Goal: Information Seeking & Learning: Learn about a topic

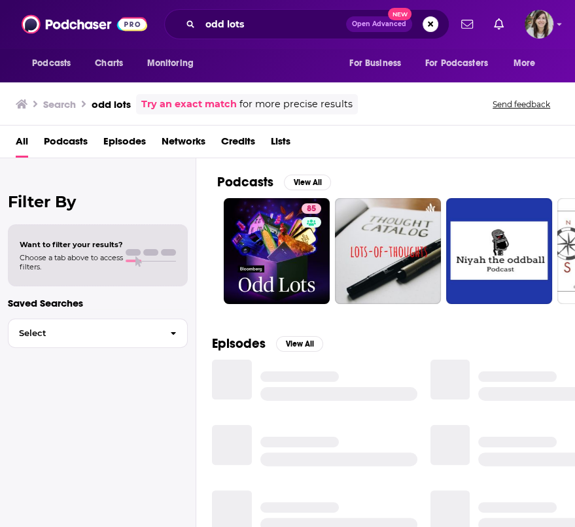
click at [288, 35] on div "odd lots Open Advanced New" at bounding box center [306, 24] width 285 height 30
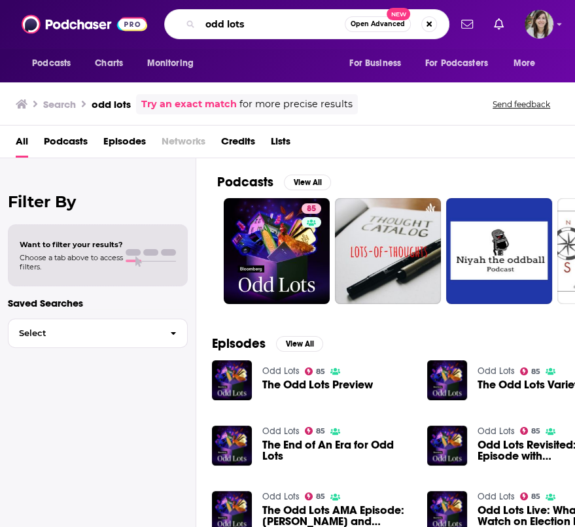
click at [280, 27] on input "odd lots" at bounding box center [272, 24] width 145 height 21
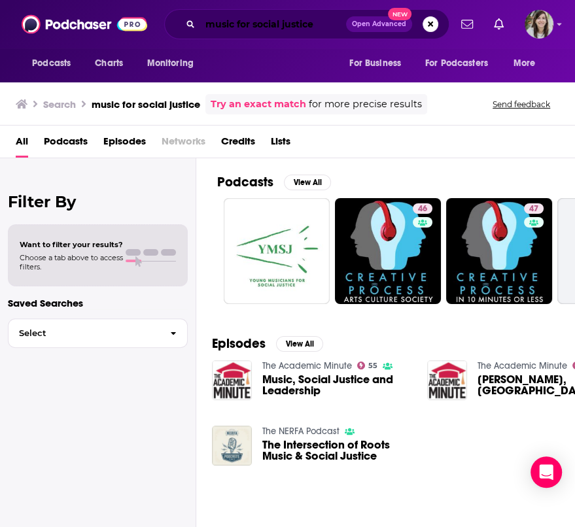
click at [235, 19] on input "music for social justice" at bounding box center [273, 24] width 146 height 21
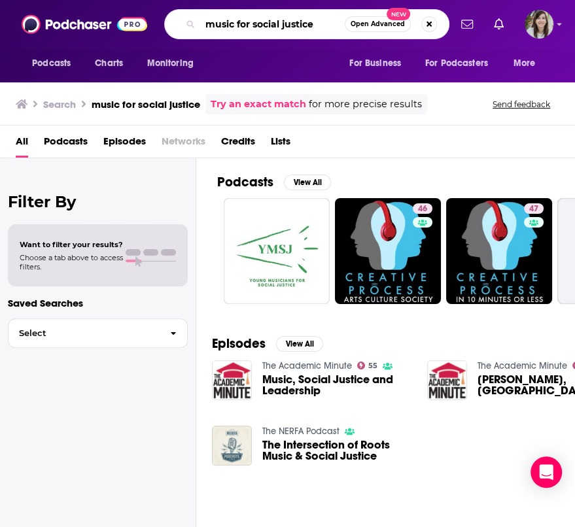
click at [235, 19] on input "music for social justice" at bounding box center [272, 24] width 145 height 21
type input "reflections on music and nature"
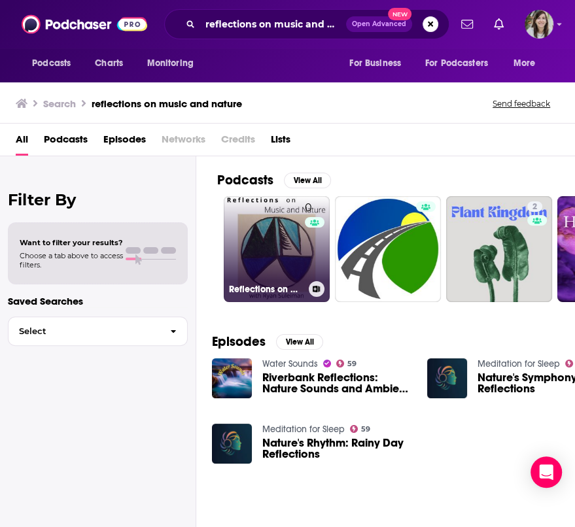
click at [257, 228] on link "0 Reflections on Music and Nature" at bounding box center [277, 249] width 106 height 106
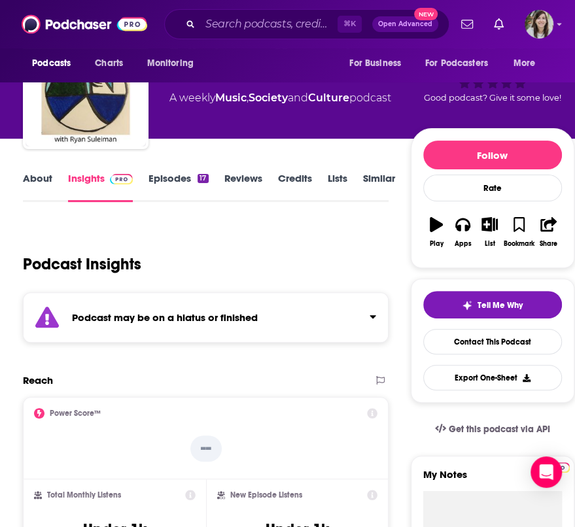
scroll to position [43, 0]
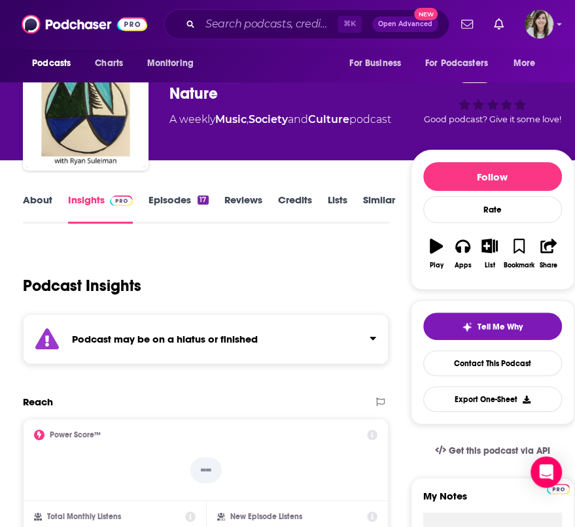
click at [373, 201] on link "Similar" at bounding box center [379, 209] width 32 height 30
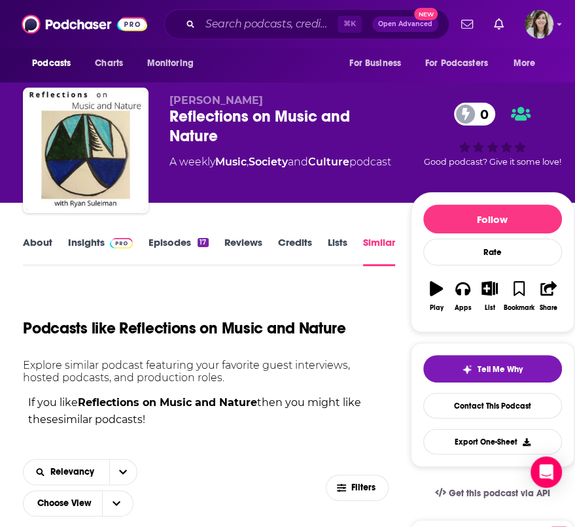
scroll to position [93, 0]
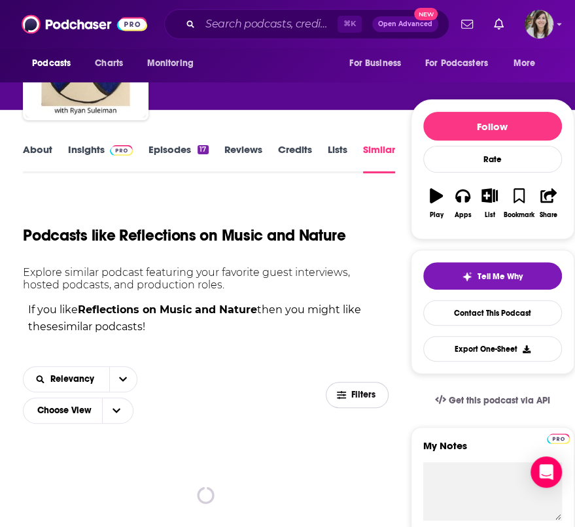
click at [351, 394] on span "Filters" at bounding box center [356, 395] width 61 height 10
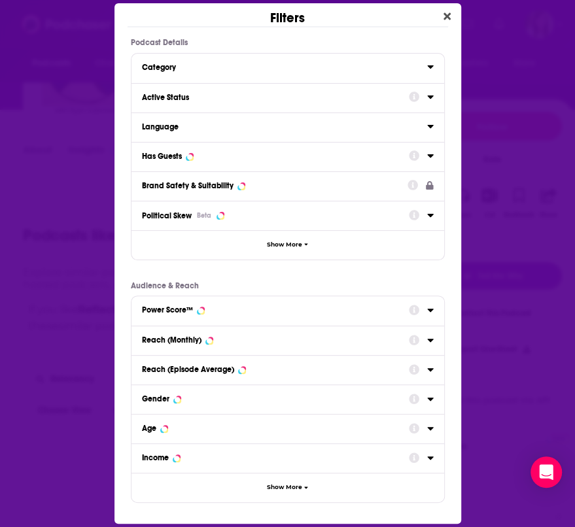
click at [177, 97] on div "Active Status" at bounding box center [271, 97] width 258 height 9
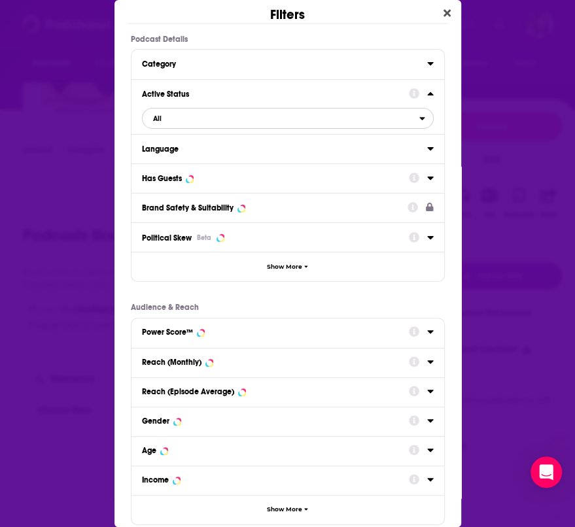
click at [174, 120] on span "All" at bounding box center [281, 118] width 277 height 17
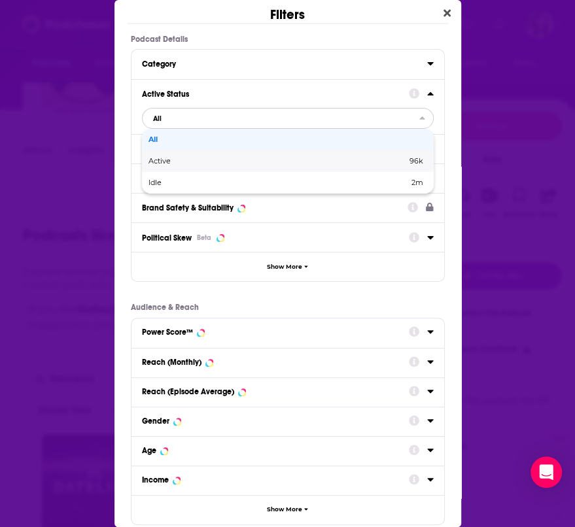
click at [176, 161] on span "Active" at bounding box center [218, 161] width 140 height 7
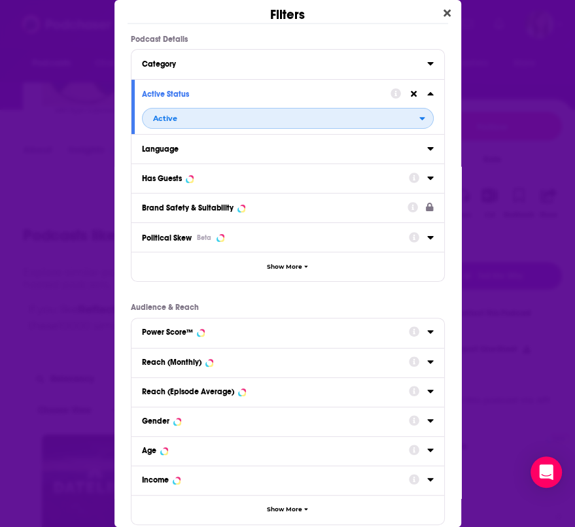
scroll to position [72, 0]
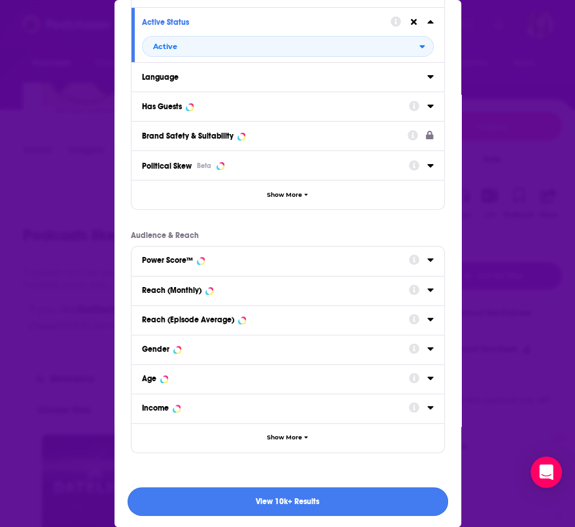
click at [222, 502] on button "View 10k+ Results" at bounding box center [288, 501] width 320 height 29
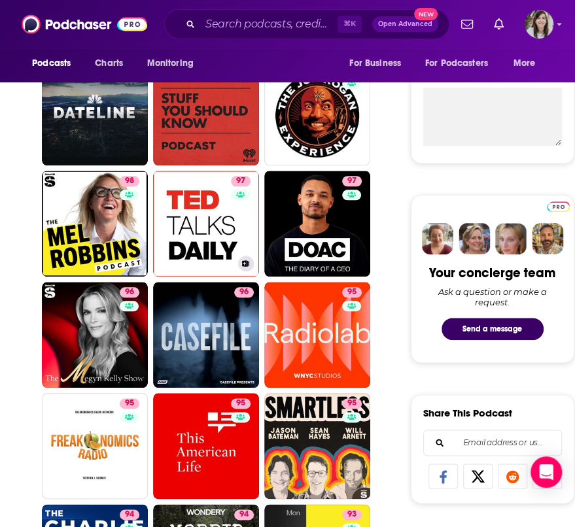
scroll to position [471, 0]
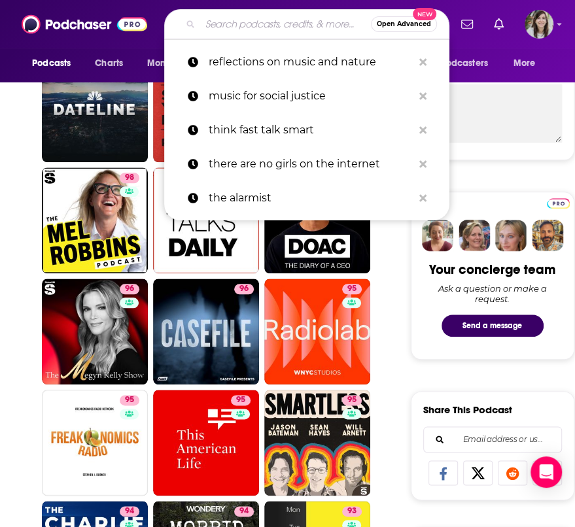
click at [240, 23] on input "Search podcasts, credits, & more..." at bounding box center [285, 24] width 171 height 21
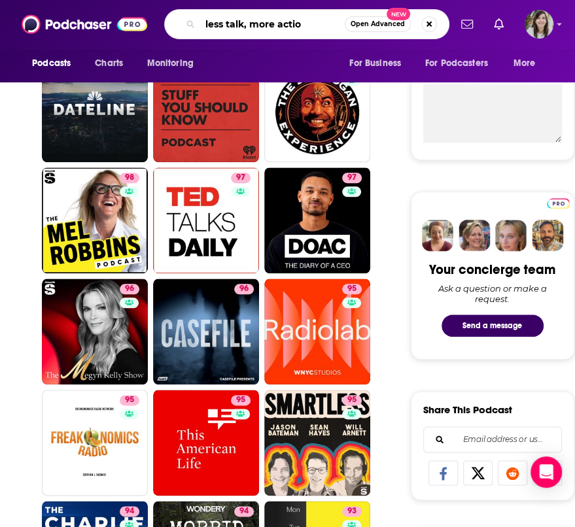
type input "less talk, more action"
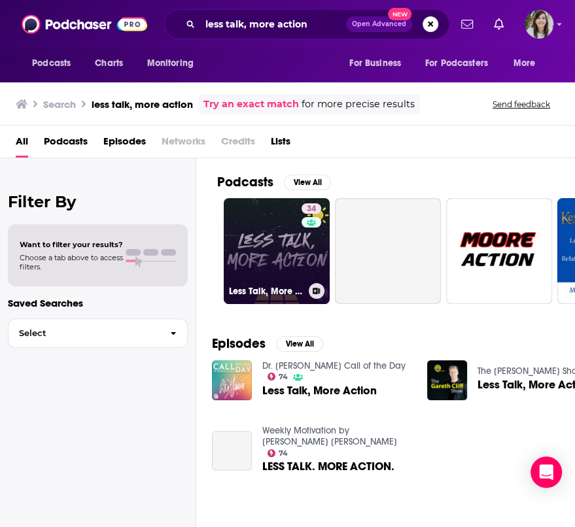
click at [243, 244] on link "34 Less Talk, More Action" at bounding box center [277, 251] width 106 height 106
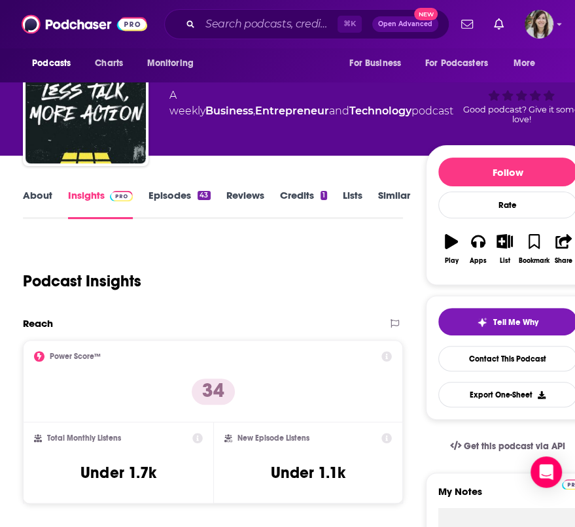
scroll to position [50, 0]
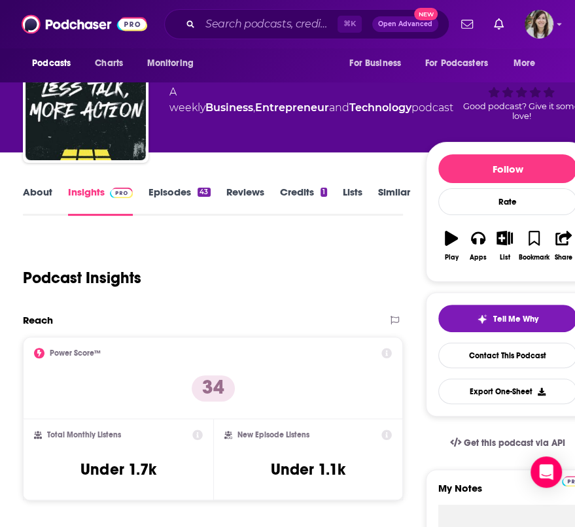
click at [32, 192] on link "About" at bounding box center [37, 201] width 29 height 30
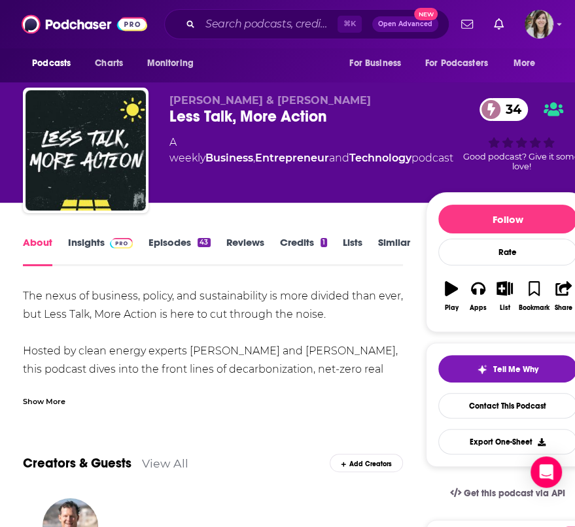
click at [44, 402] on div "Show More" at bounding box center [44, 400] width 43 height 12
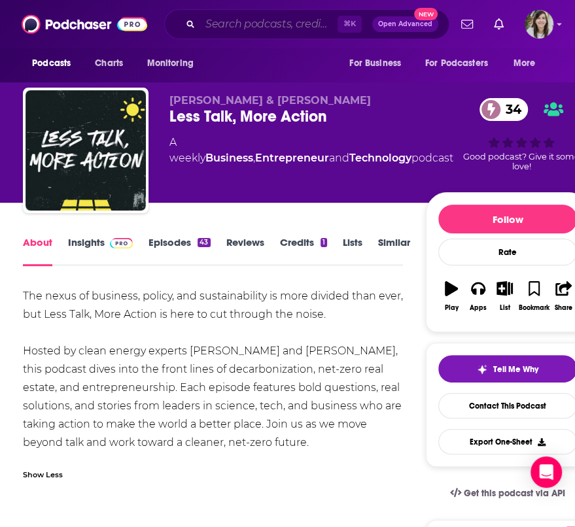
click at [289, 26] on input "Search podcasts, credits, & more..." at bounding box center [268, 24] width 137 height 21
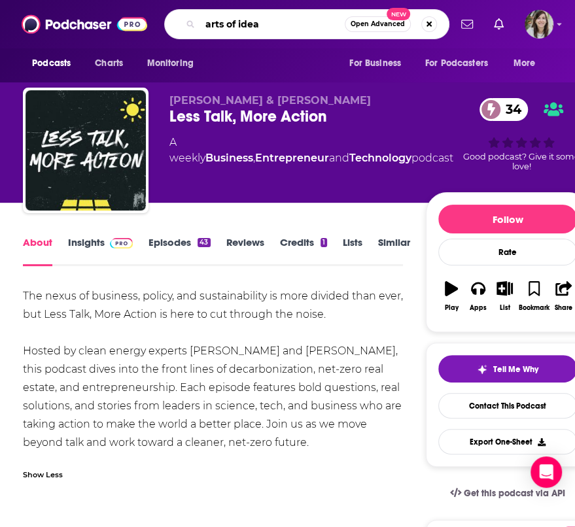
type input "arts of ideas"
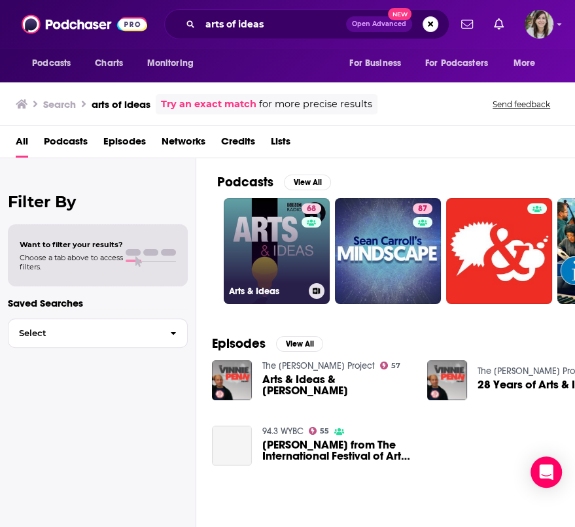
click at [269, 231] on link "68 Arts & Ideas" at bounding box center [277, 251] width 106 height 106
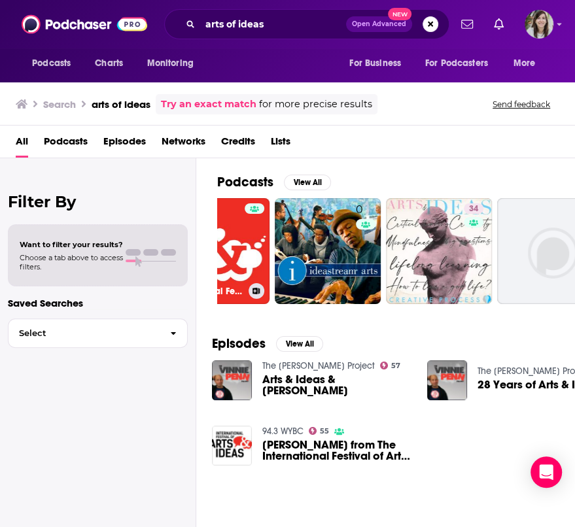
scroll to position [0, 283]
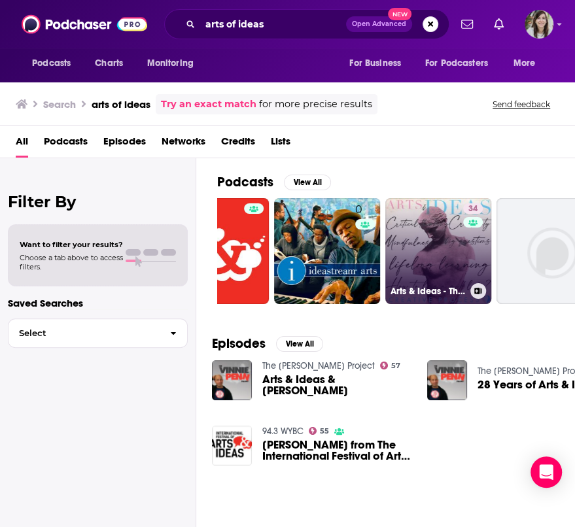
click at [422, 250] on link "34 Arts & Ideas - The Creative Process explores [MEDICAL_DATA], Education, Art,…" at bounding box center [438, 251] width 106 height 106
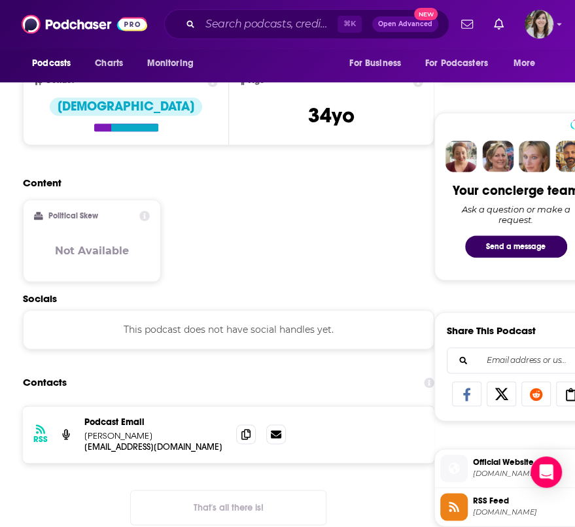
scroll to position [770, 0]
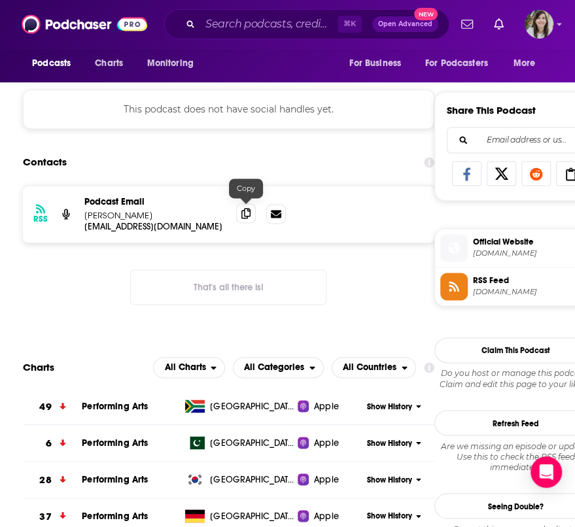
click at [244, 211] on icon at bounding box center [245, 213] width 9 height 10
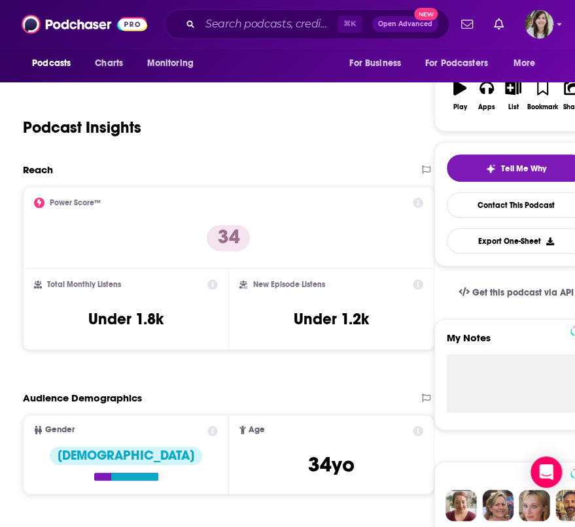
scroll to position [0, 0]
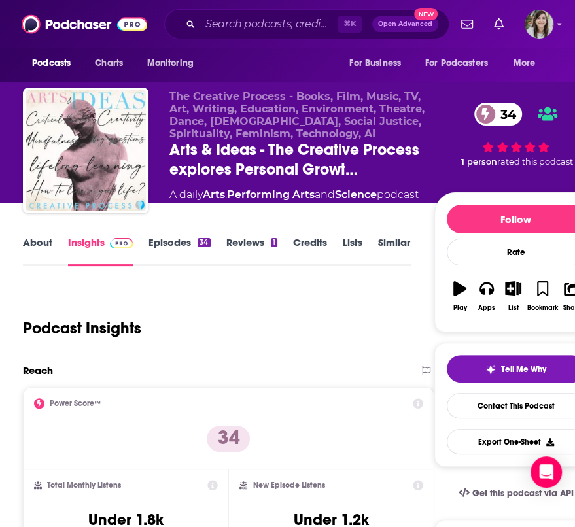
click at [36, 241] on link "About" at bounding box center [37, 251] width 29 height 30
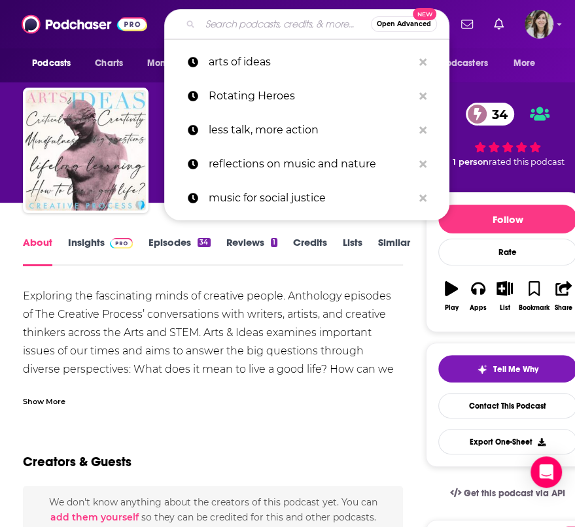
click at [225, 27] on input "Search podcasts, credits, & more..." at bounding box center [285, 24] width 171 height 21
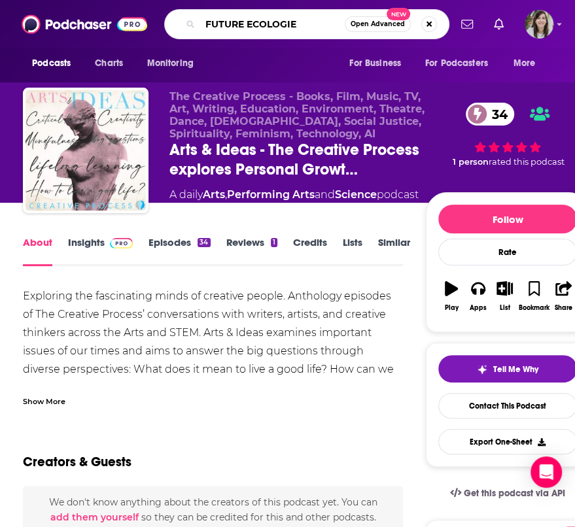
type input "FUTURE ECOLOGIES"
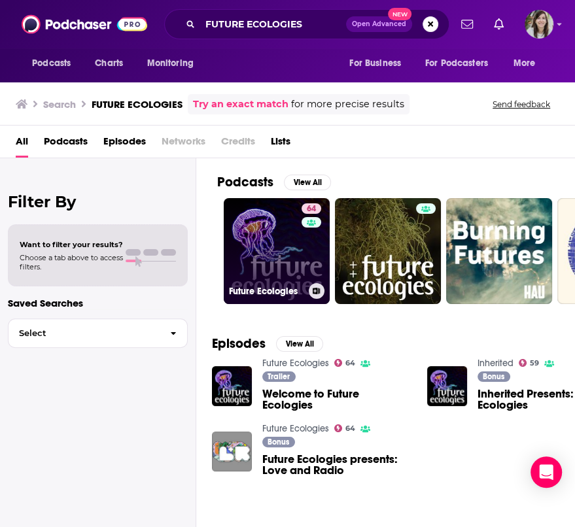
click at [268, 227] on link "64 Future Ecologies" at bounding box center [277, 251] width 106 height 106
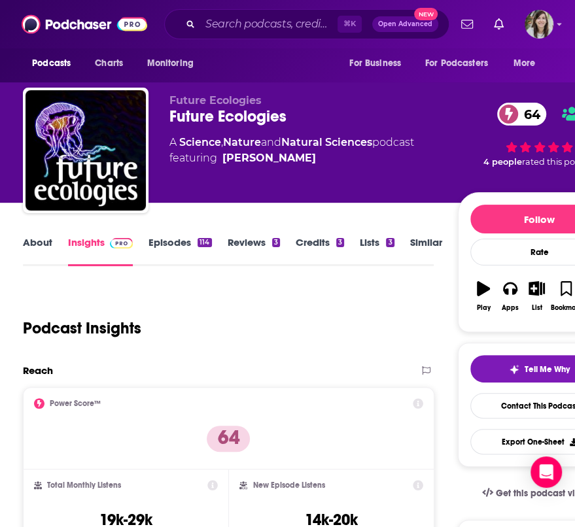
click at [42, 245] on link "About" at bounding box center [37, 251] width 29 height 30
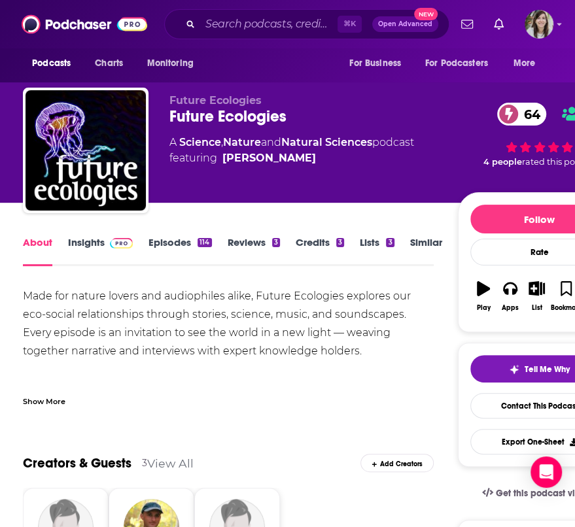
click at [78, 247] on link "Insights" at bounding box center [100, 251] width 65 height 30
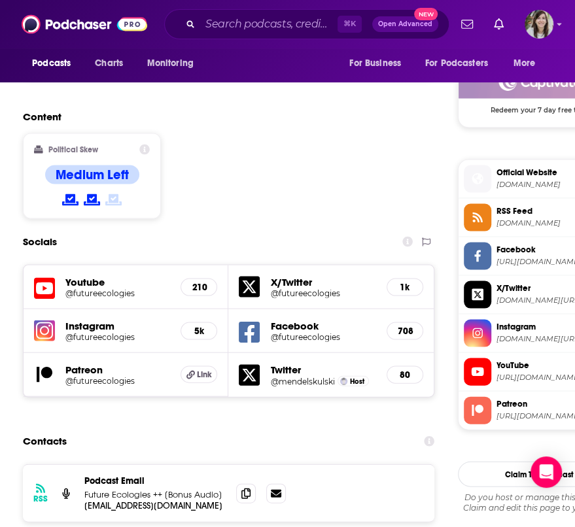
scroll to position [1091, 0]
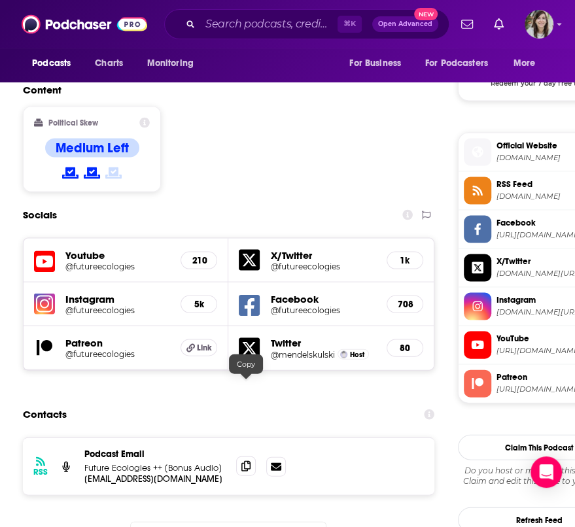
click at [247, 460] on icon at bounding box center [245, 465] width 9 height 10
click at [288, 26] on input "Search podcasts, credits, & more..." at bounding box center [268, 24] width 137 height 21
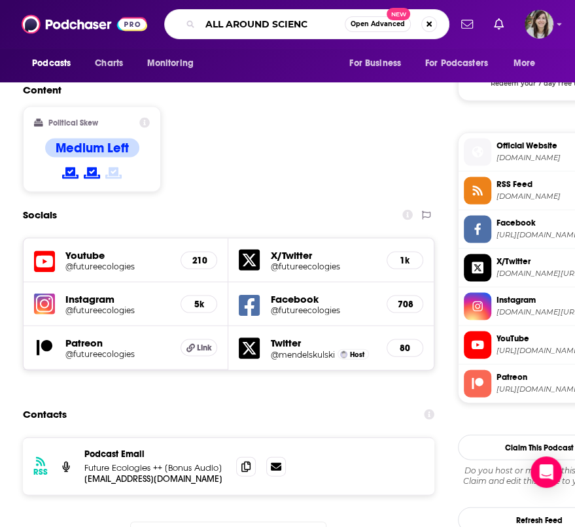
type input "ALL AROUND SCIENCE"
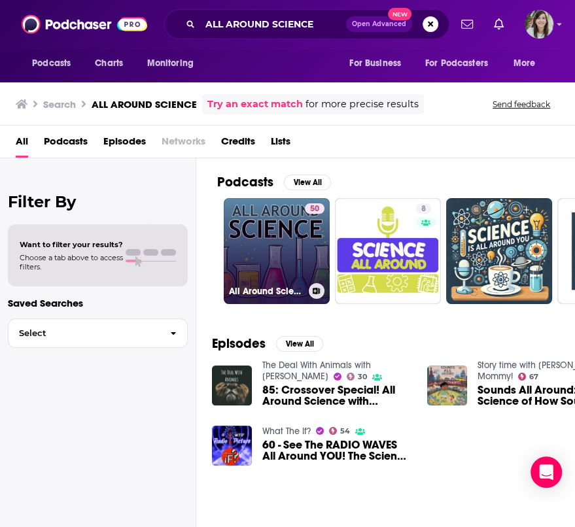
click at [254, 258] on link "50 All Around Science" at bounding box center [277, 251] width 106 height 106
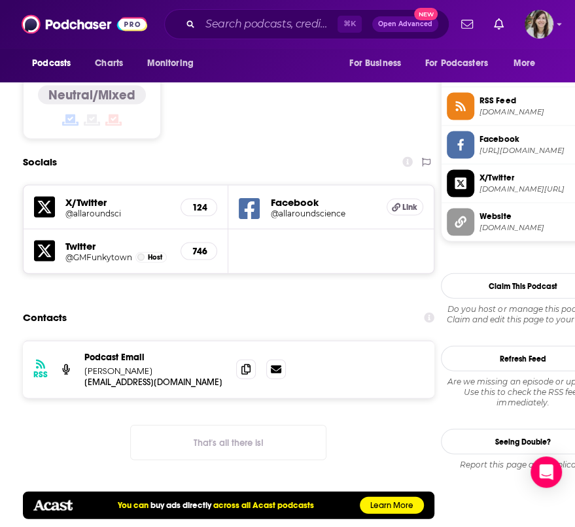
scroll to position [1202, 0]
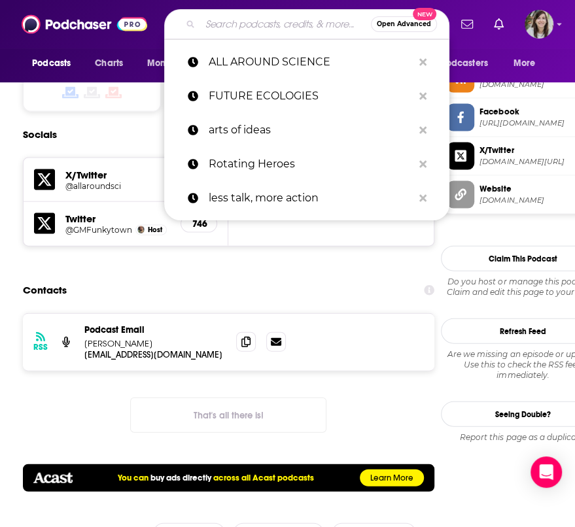
click at [279, 29] on input "Search podcasts, credits, & more..." at bounding box center [285, 24] width 171 height 21
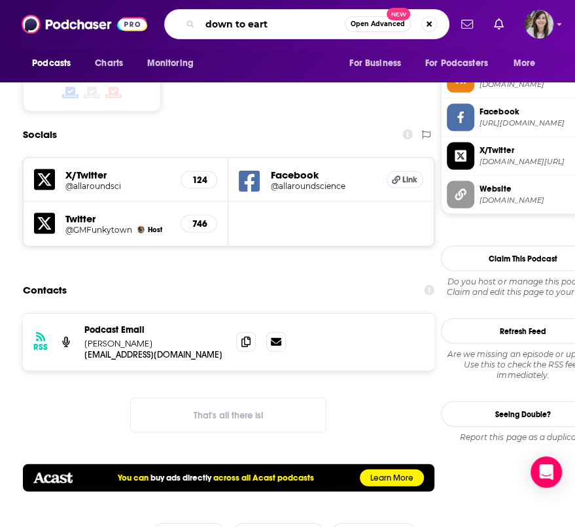
type input "down to earth"
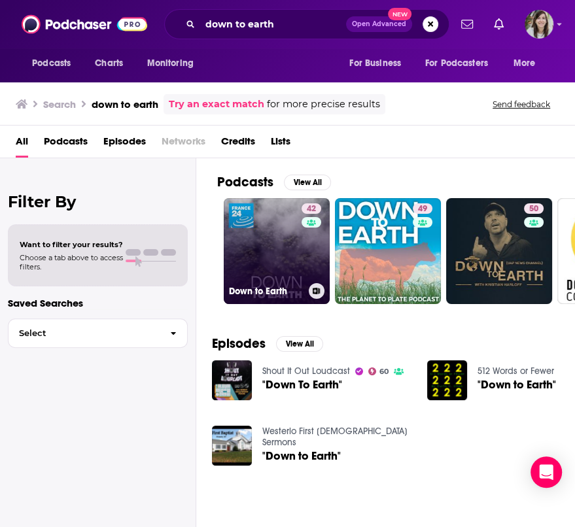
click at [284, 231] on link "42 Down to Earth" at bounding box center [277, 251] width 106 height 106
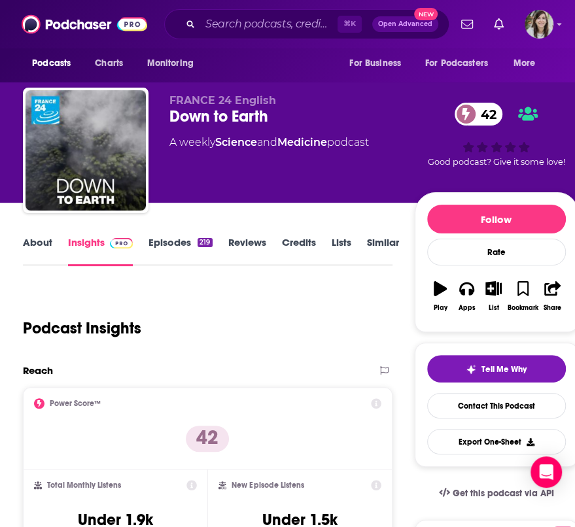
click at [28, 253] on link "About" at bounding box center [37, 251] width 29 height 30
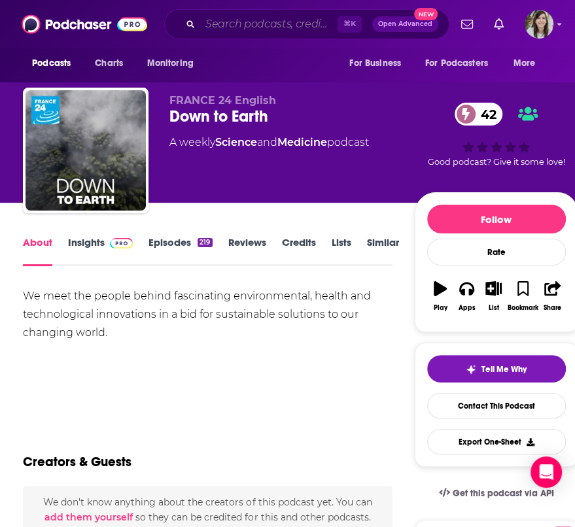
click at [301, 19] on input "Search podcasts, credits, & more..." at bounding box center [268, 24] width 137 height 21
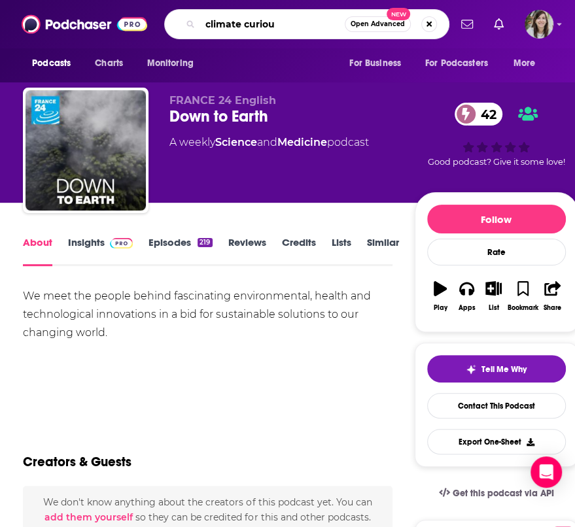
type input "climate curious"
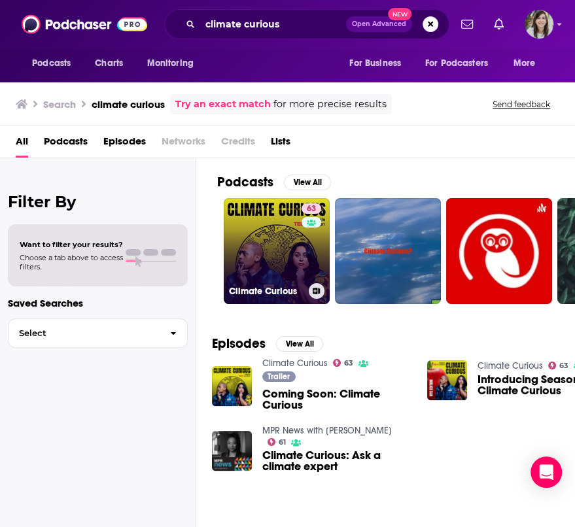
click at [296, 245] on link "63 Climate Curious" at bounding box center [277, 251] width 106 height 106
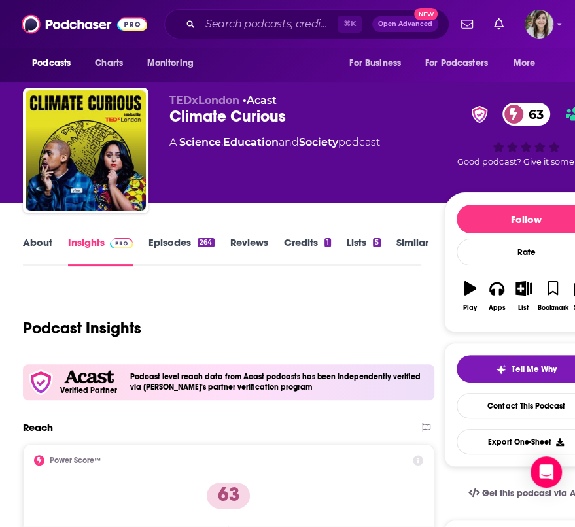
click at [29, 247] on link "About" at bounding box center [37, 251] width 29 height 30
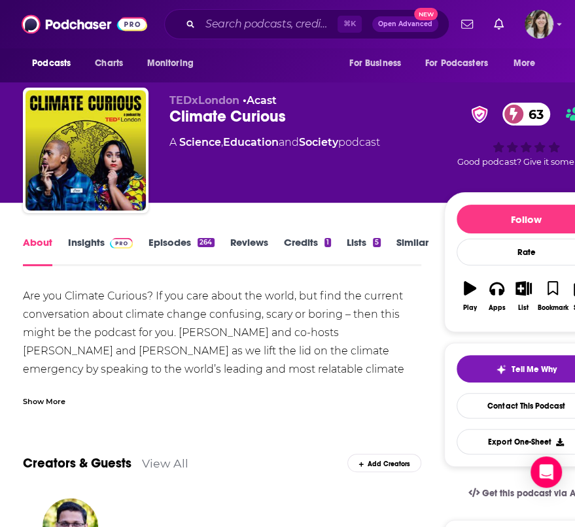
click at [237, 332] on div "Are you Climate Curious? If you care about the world, but find the current conv…" at bounding box center [222, 378] width 398 height 183
click at [78, 239] on link "Insights" at bounding box center [100, 251] width 65 height 30
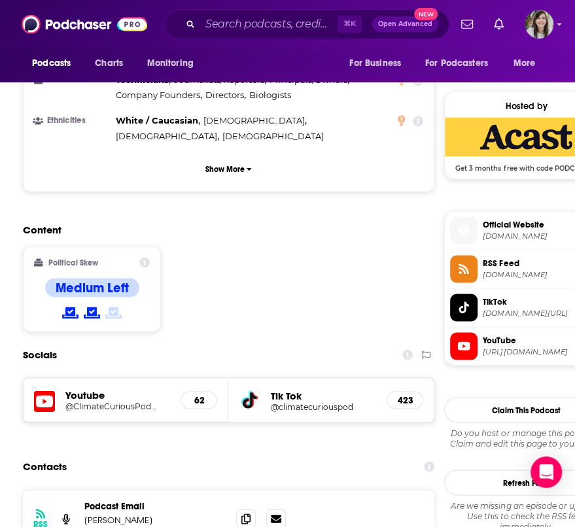
scroll to position [1076, 0]
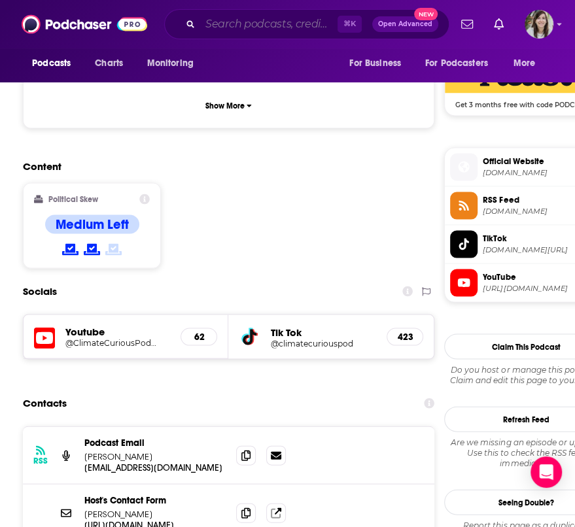
click at [289, 26] on input "Search podcasts, credits, & more..." at bounding box center [268, 24] width 137 height 21
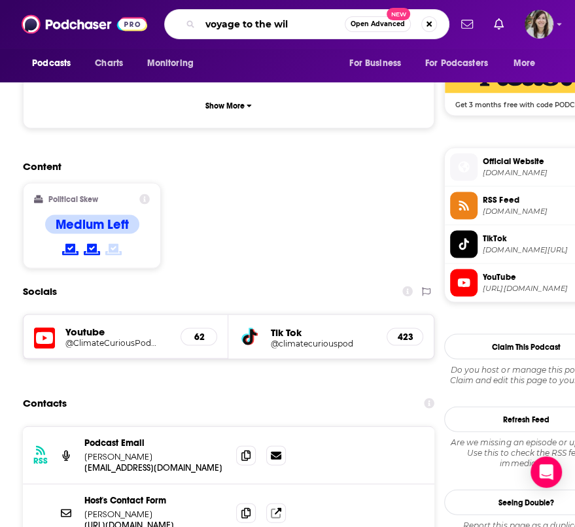
type input "voyage to the wild"
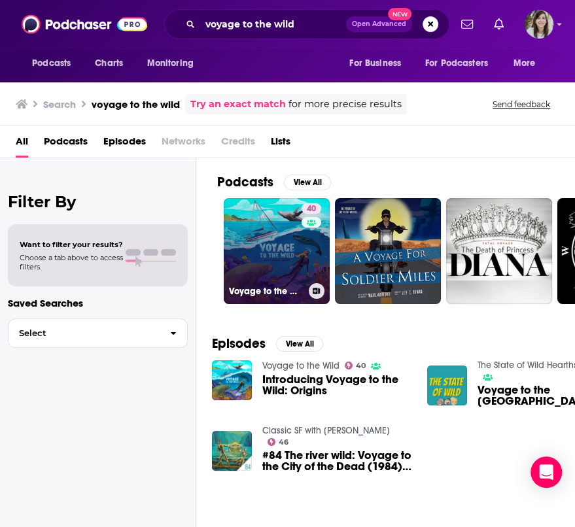
click at [294, 242] on link "40 Voyage to the Wild" at bounding box center [277, 251] width 106 height 106
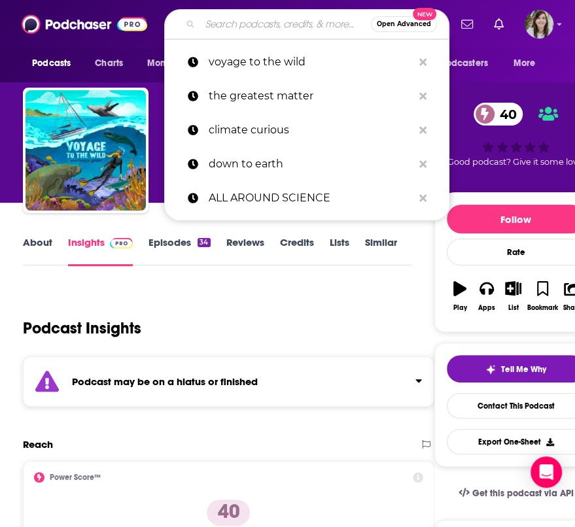
click at [271, 23] on input "Search podcasts, credits, & more..." at bounding box center [285, 24] width 171 height 21
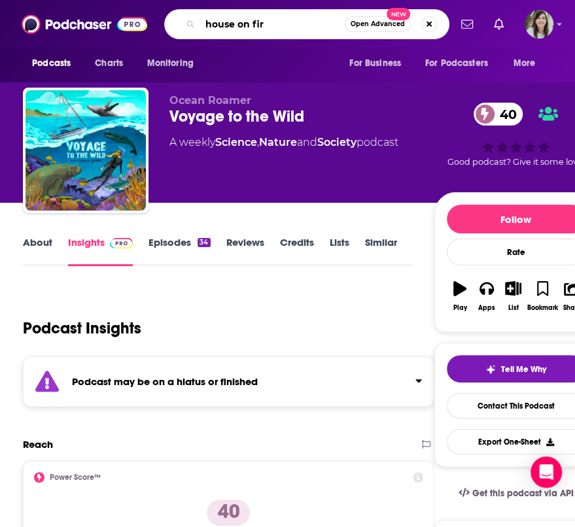
type input "house on fire"
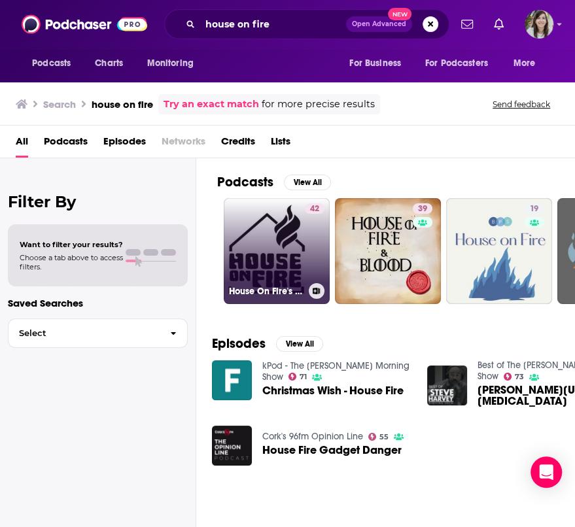
click at [269, 240] on link "42 House On Fire's Podcast" at bounding box center [277, 251] width 106 height 106
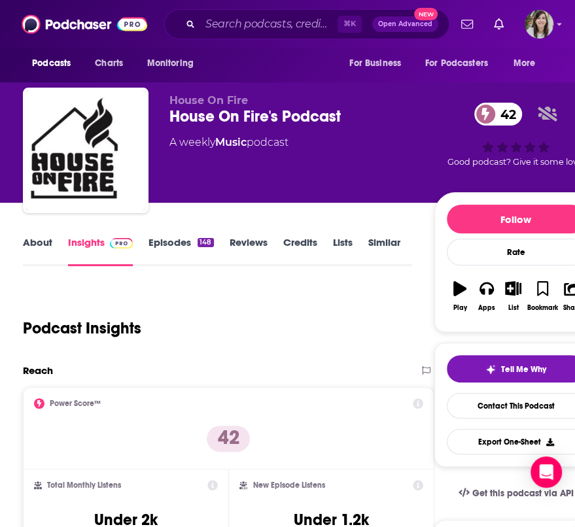
click at [29, 244] on link "About" at bounding box center [37, 251] width 29 height 30
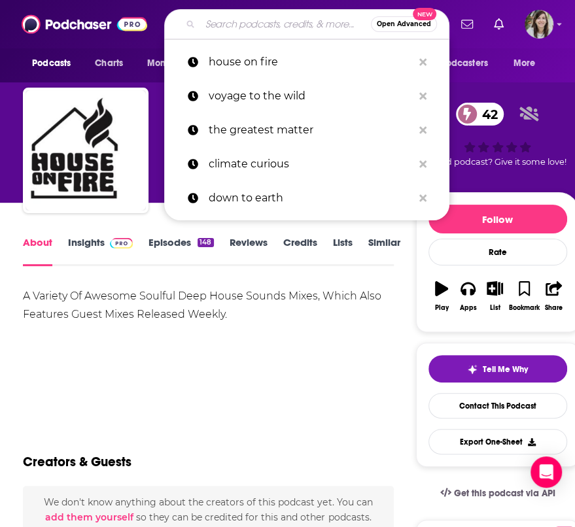
click at [272, 20] on input "Search podcasts, credits, & more..." at bounding box center [285, 24] width 171 height 21
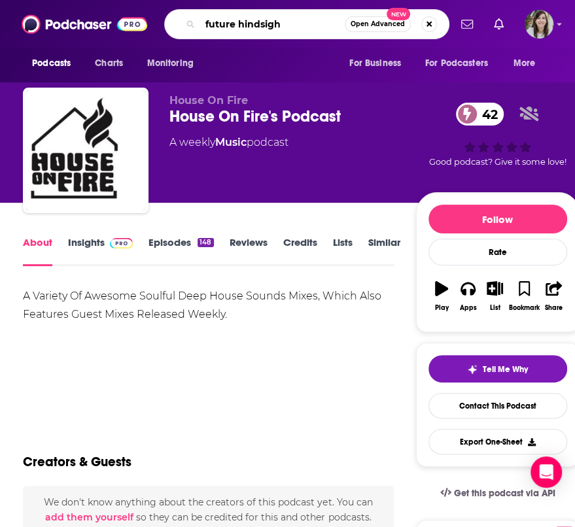
type input "future hindsight"
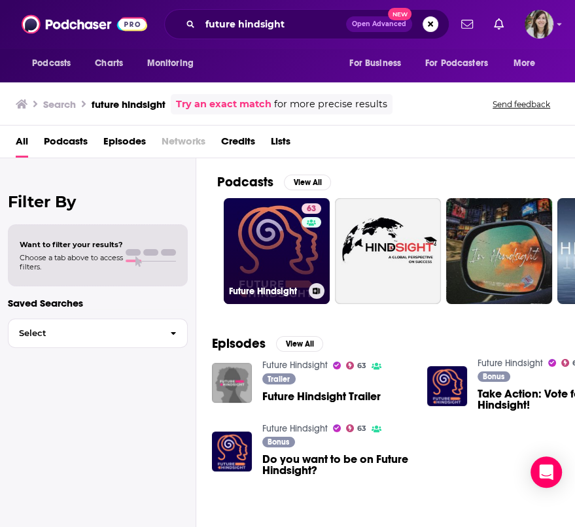
click at [249, 234] on link "63 Future Hindsight" at bounding box center [277, 251] width 106 height 106
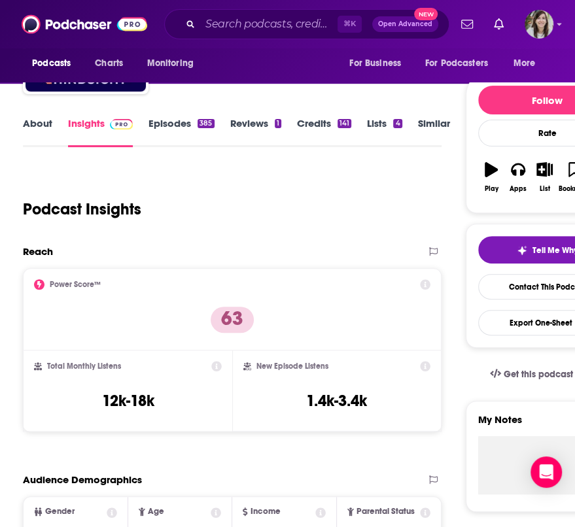
scroll to position [125, 0]
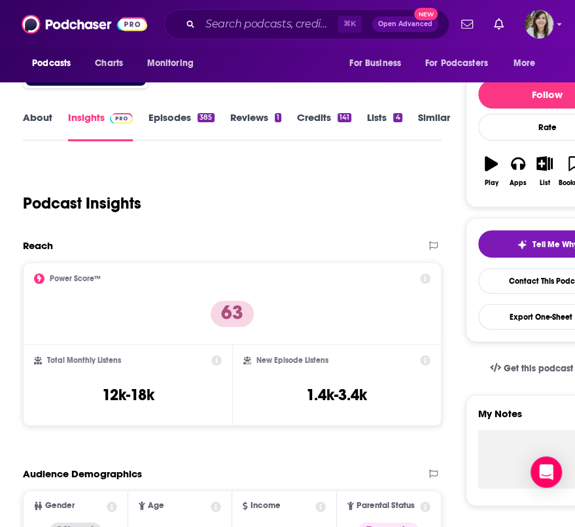
click at [39, 118] on link "About" at bounding box center [37, 126] width 29 height 30
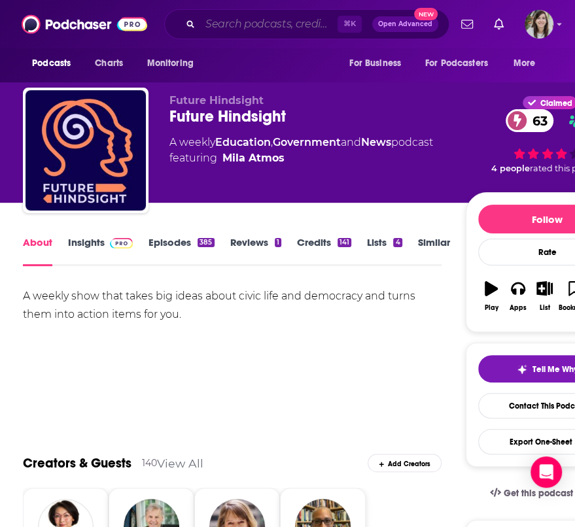
click at [277, 21] on input "Search podcasts, credits, & more..." at bounding box center [268, 24] width 137 height 21
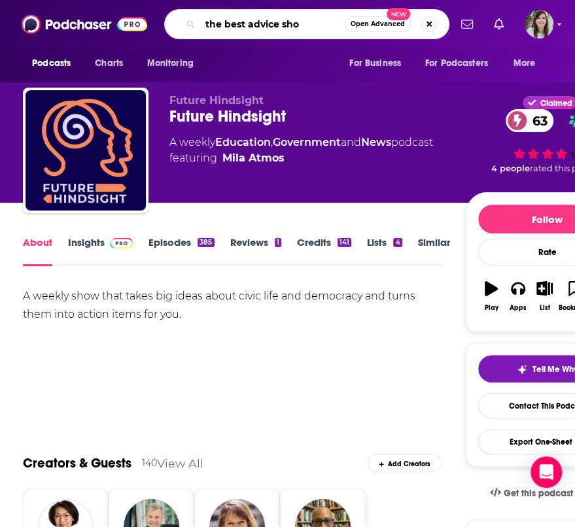
type input "the best advice show"
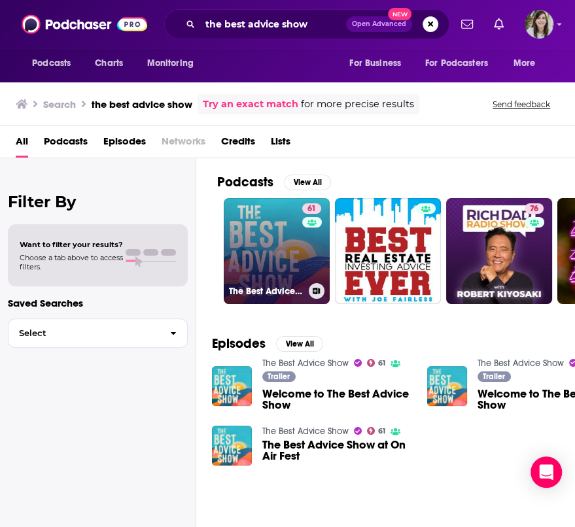
click at [256, 222] on link "61 The Best Advice Show" at bounding box center [277, 251] width 106 height 106
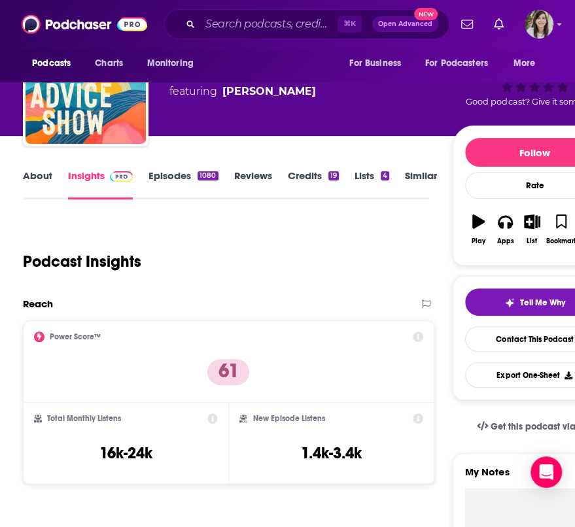
scroll to position [67, 0]
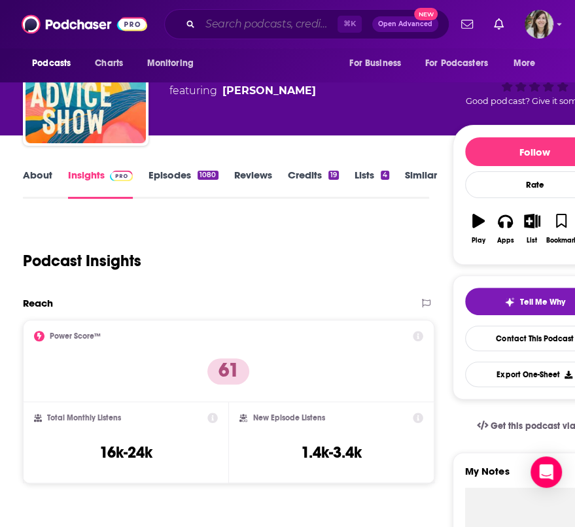
click at [291, 20] on input "Search podcasts, credits, & more..." at bounding box center [268, 24] width 137 height 21
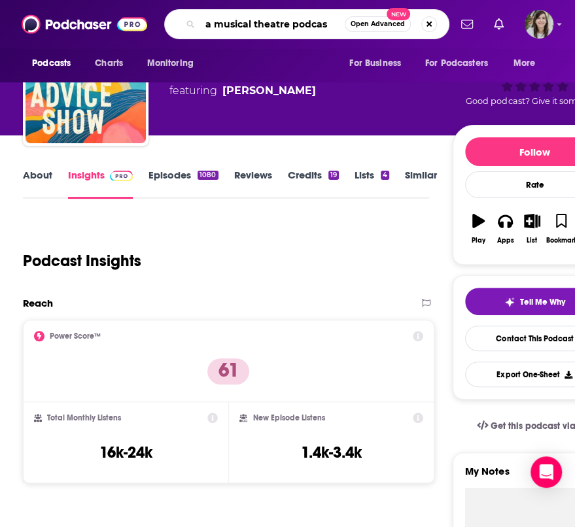
type input "a musical theatre podcast"
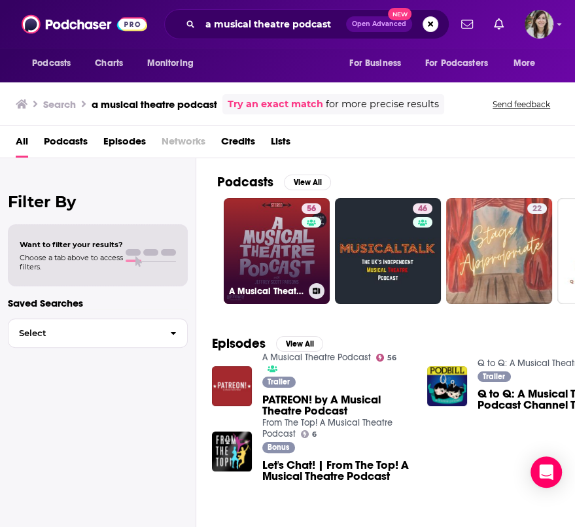
click at [247, 213] on link "56 A Musical Theatre Podcast" at bounding box center [277, 251] width 106 height 106
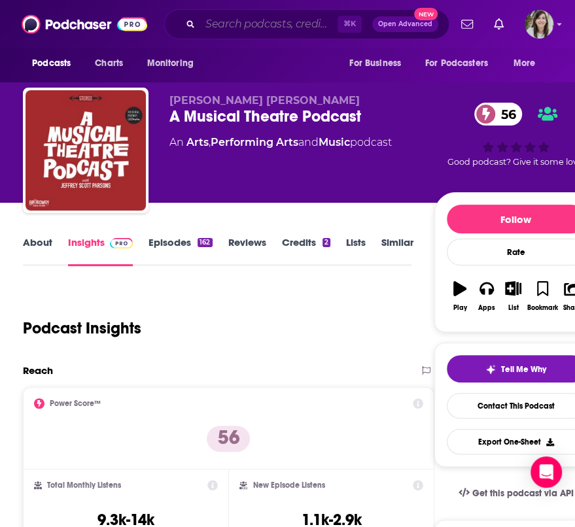
click at [260, 25] on input "Search podcasts, credits, & more..." at bounding box center [268, 24] width 137 height 21
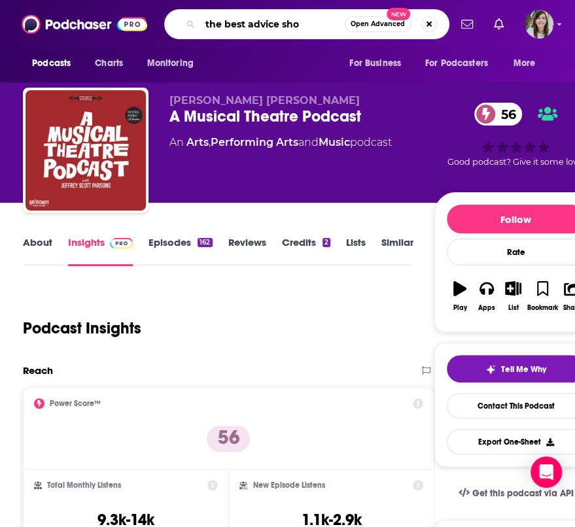
type input "the best advice show"
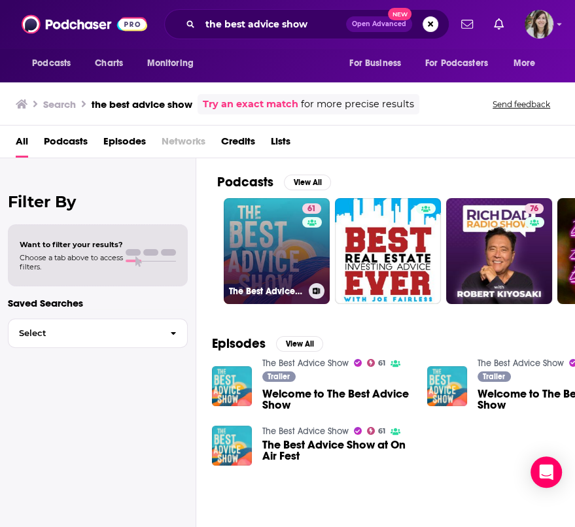
click at [234, 280] on link "61 The Best Advice Show" at bounding box center [277, 251] width 106 height 106
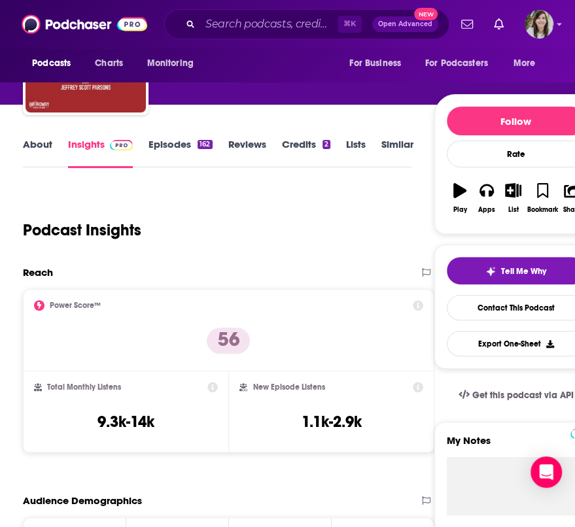
scroll to position [123, 0]
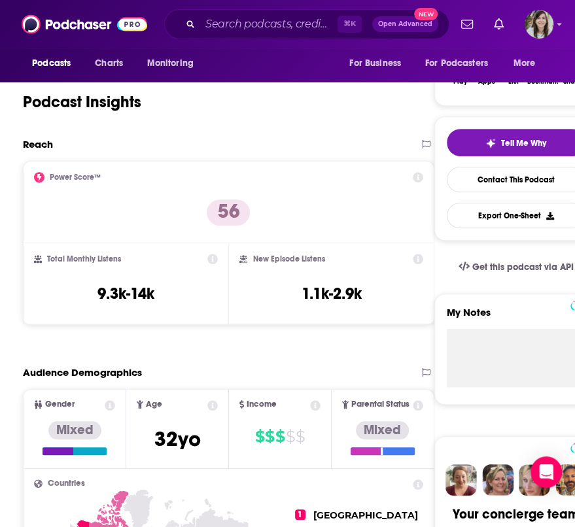
scroll to position [9, 0]
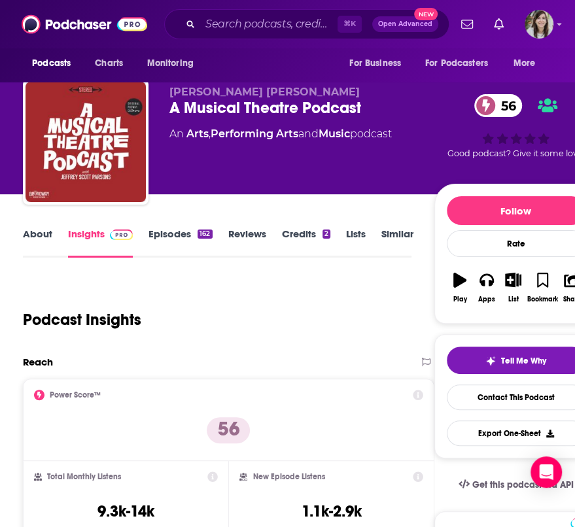
click at [35, 239] on link "About" at bounding box center [37, 243] width 29 height 30
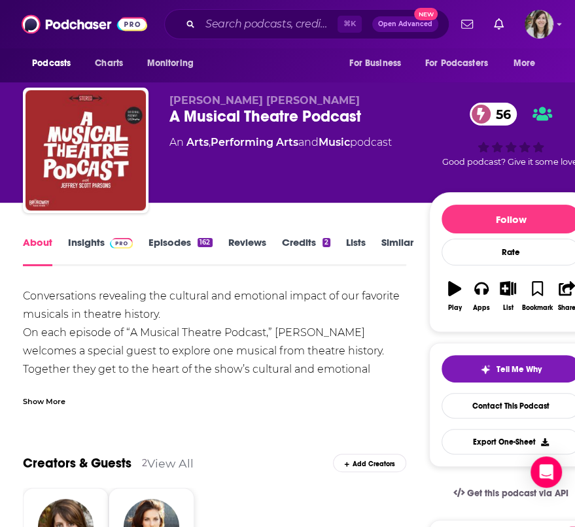
click at [43, 396] on div "Show More" at bounding box center [44, 400] width 43 height 12
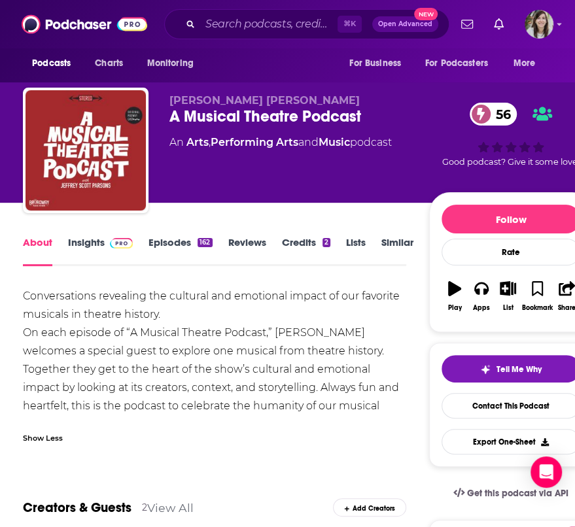
click at [88, 239] on link "Insights" at bounding box center [100, 251] width 65 height 30
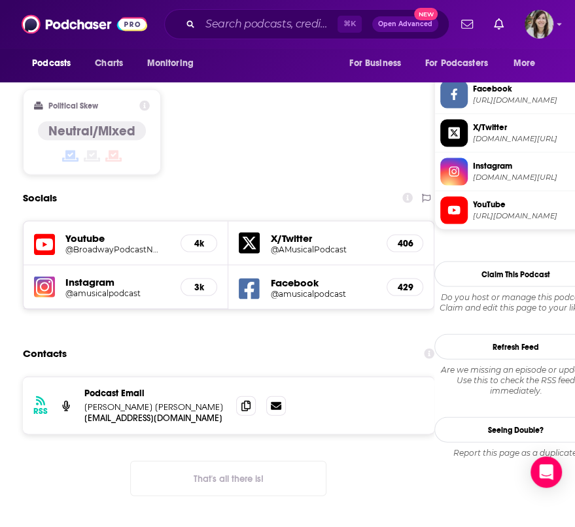
scroll to position [1110, 0]
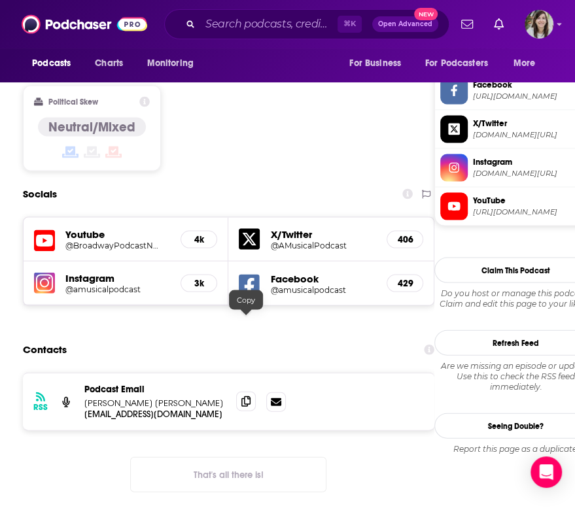
click at [245, 396] on icon at bounding box center [245, 401] width 9 height 10
click at [235, 18] on input "Search podcasts, credits, & more..." at bounding box center [268, 24] width 137 height 21
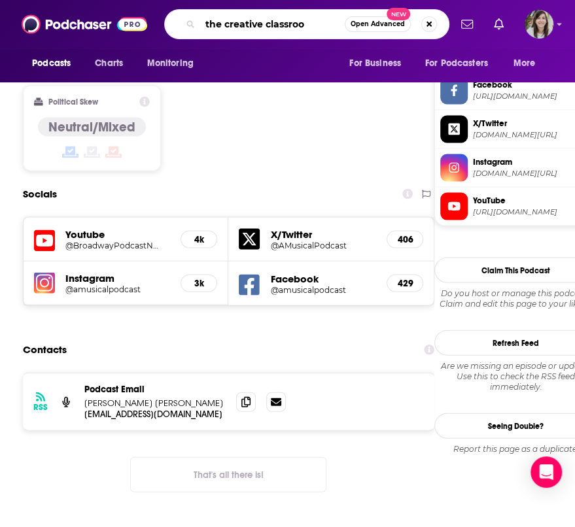
type input "the creative classroom"
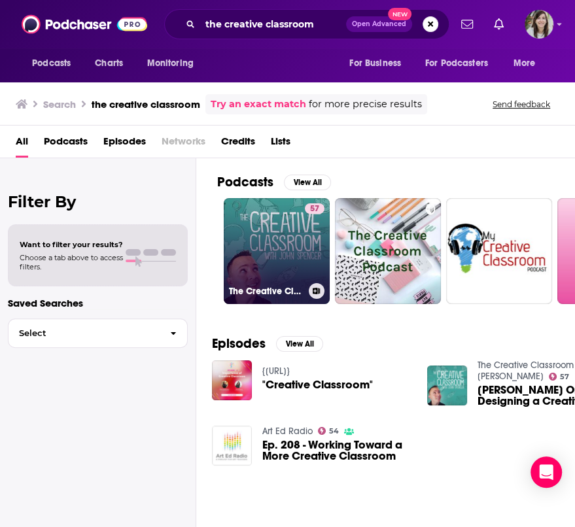
click at [254, 251] on link "57 The Creative Classroom with [PERSON_NAME]" at bounding box center [277, 251] width 106 height 106
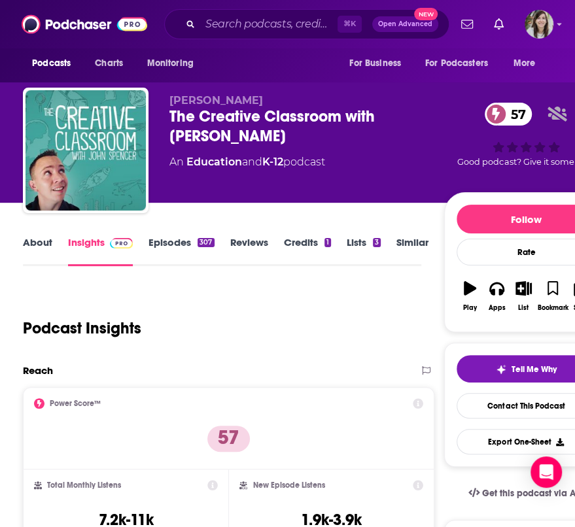
click at [35, 243] on link "About" at bounding box center [37, 251] width 29 height 30
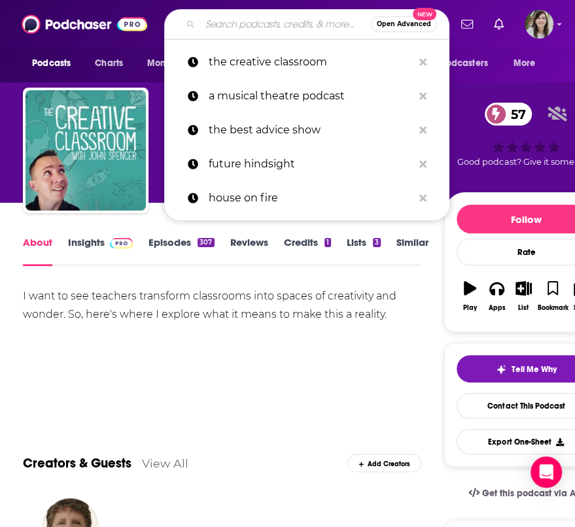
click at [279, 17] on input "Search podcasts, credits, & more..." at bounding box center [285, 24] width 171 height 21
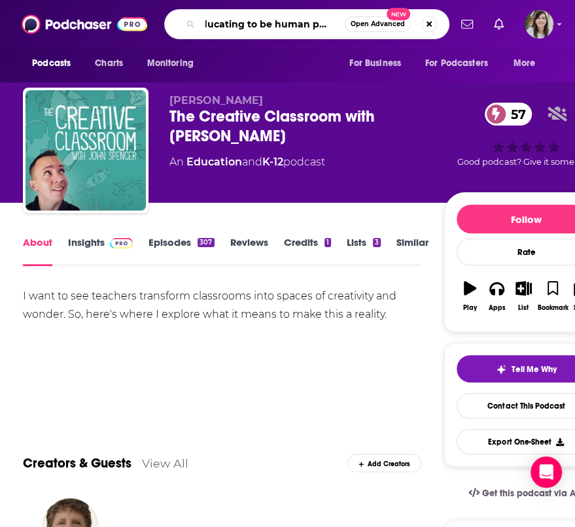
type input "educating to be human podcast"
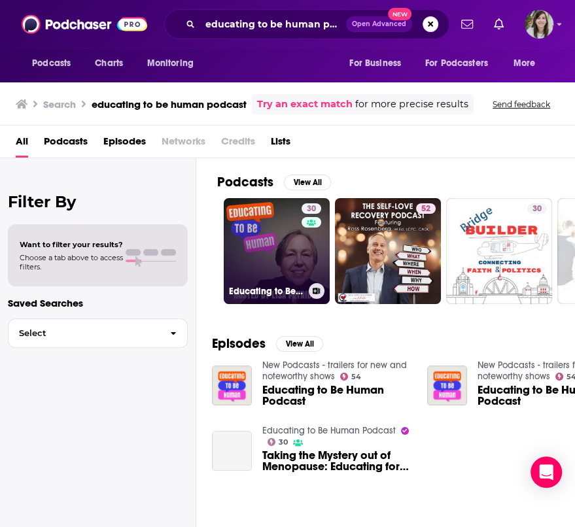
click at [264, 212] on link "30 Educating to Be Human Podcast" at bounding box center [277, 251] width 106 height 106
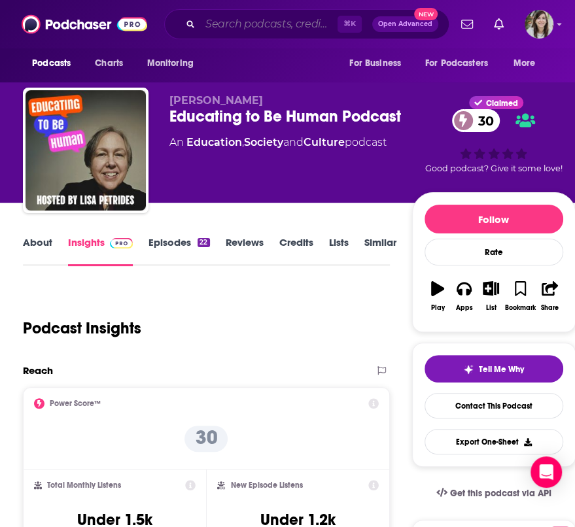
click at [229, 25] on input "Search podcasts, credits, & more..." at bounding box center [268, 24] width 137 height 21
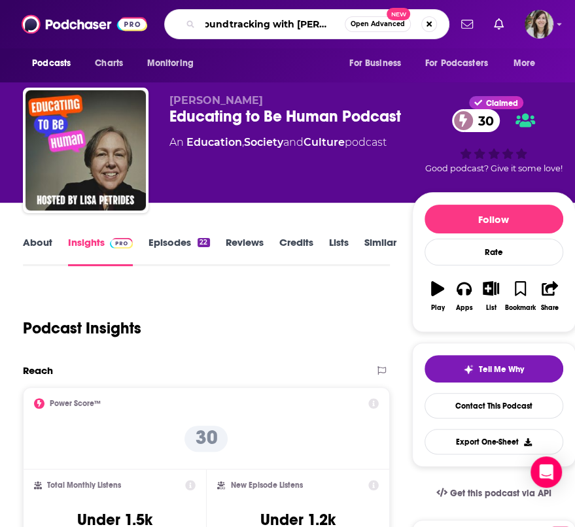
scroll to position [0, 22]
type input "soundtracking with [PERSON_NAME]"
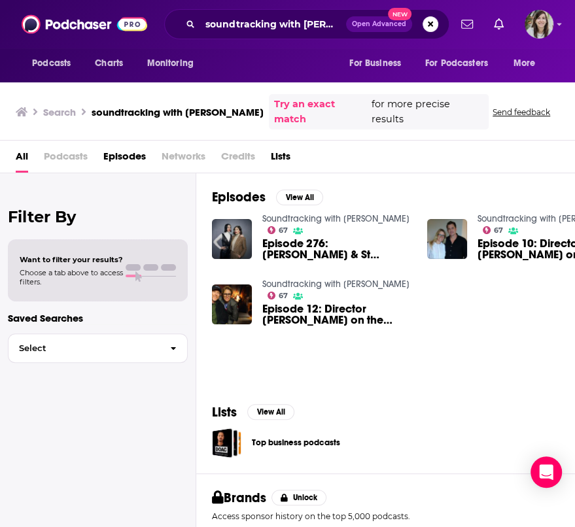
click at [286, 238] on span "Episode 276: [PERSON_NAME] & St [PERSON_NAME] On The Music Of The Nowhere Inn" at bounding box center [336, 249] width 149 height 22
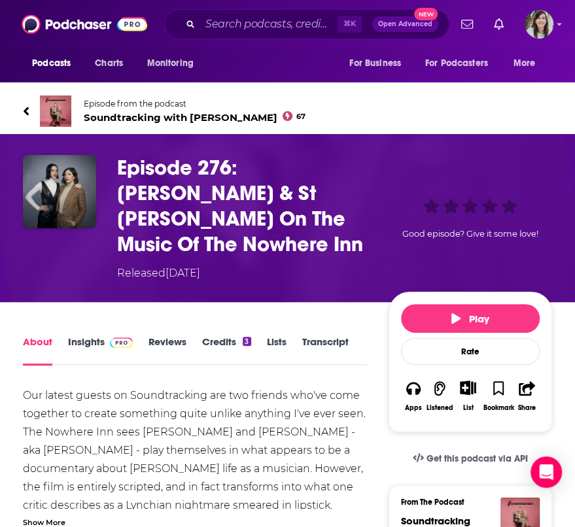
click at [144, 116] on span "Soundtracking with [PERSON_NAME] 67" at bounding box center [195, 117] width 222 height 12
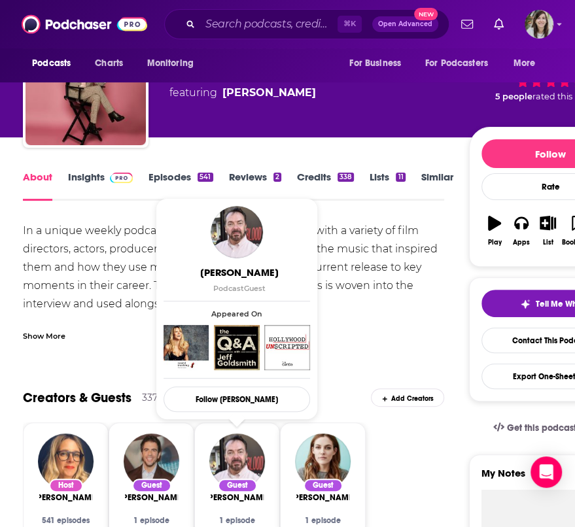
scroll to position [61, 0]
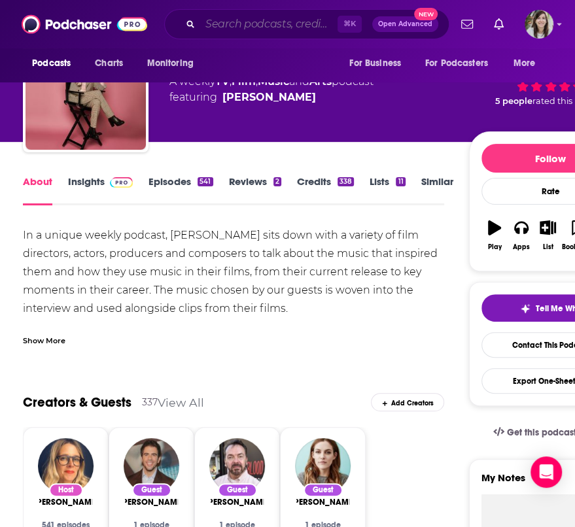
click at [221, 23] on input "Search podcasts, credits, & more..." at bounding box center [268, 24] width 137 height 21
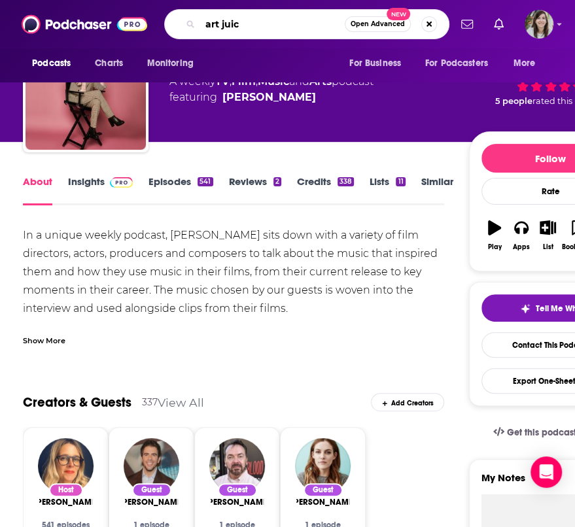
type input "art juice"
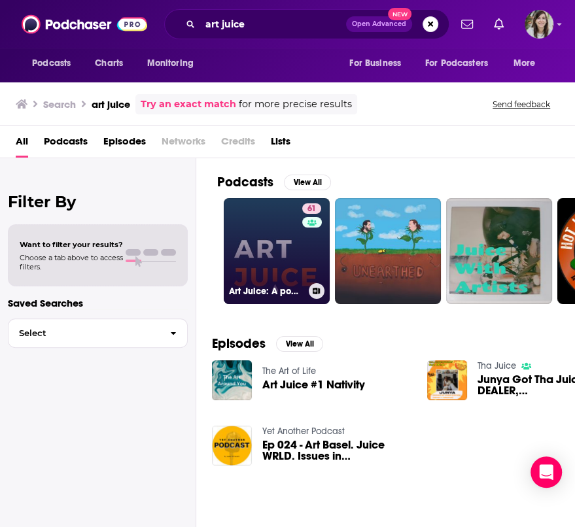
click at [283, 271] on link "61 Art Juice: A podcast for artists, creatives and art lovers" at bounding box center [277, 251] width 106 height 106
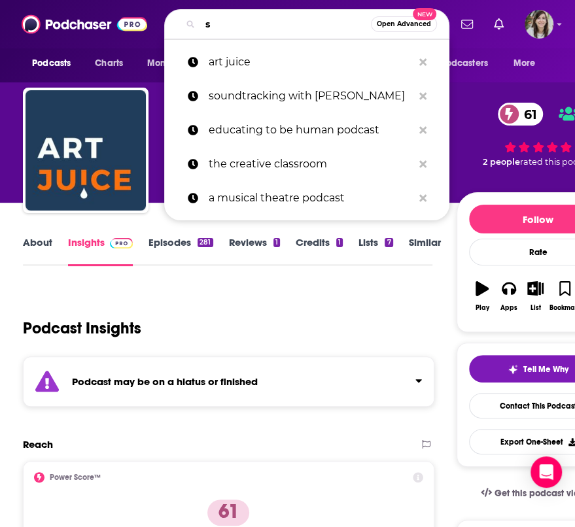
click at [233, 21] on input "s" at bounding box center [285, 24] width 171 height 21
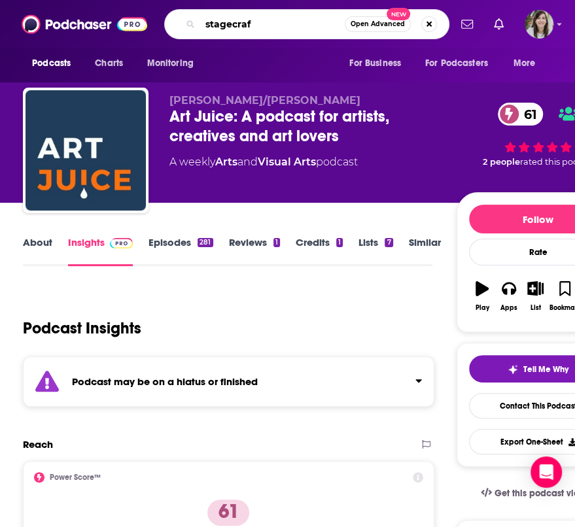
type input "stagecraft"
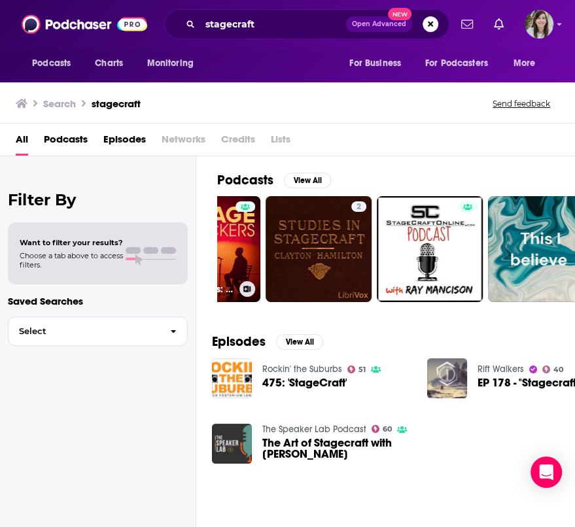
scroll to position [0, 292]
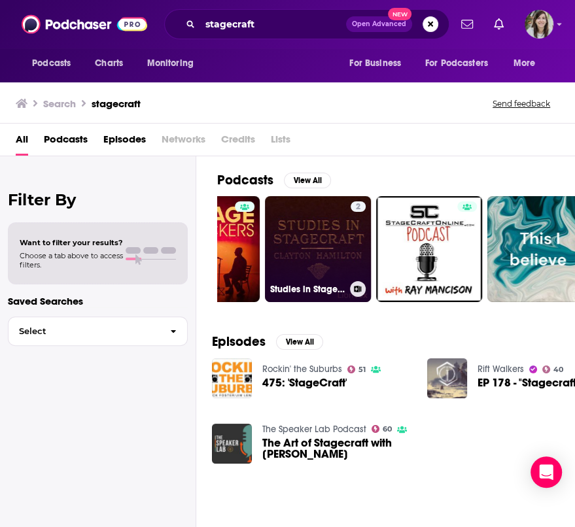
click at [305, 227] on link "2 Studies in Stagecraft by [PERSON_NAME] ([DATE] - [DATE])" at bounding box center [318, 249] width 106 height 106
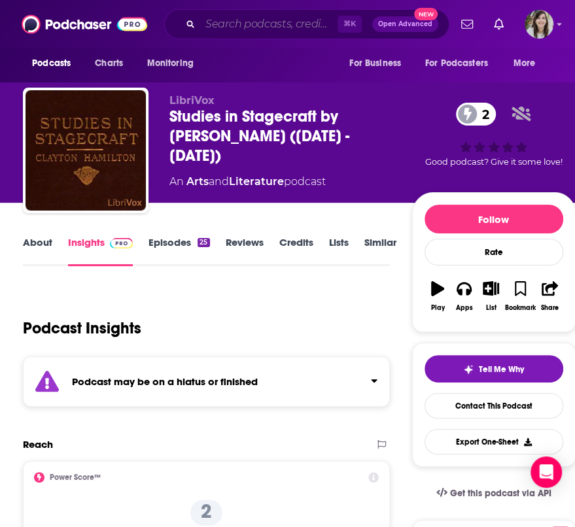
click at [288, 20] on input "Search podcasts, credits, & more..." at bounding box center [268, 24] width 137 height 21
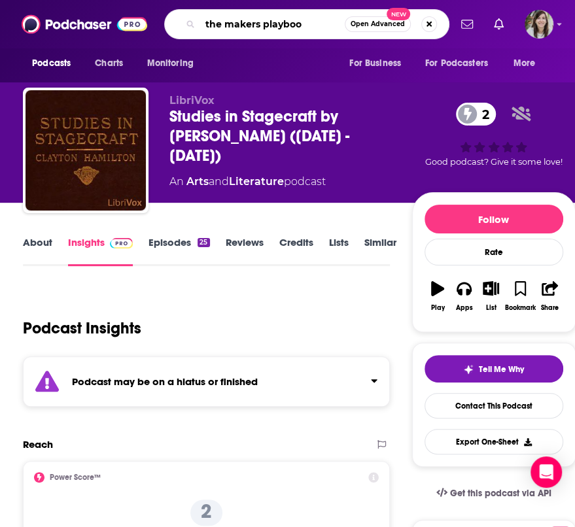
type input "the makers playbook"
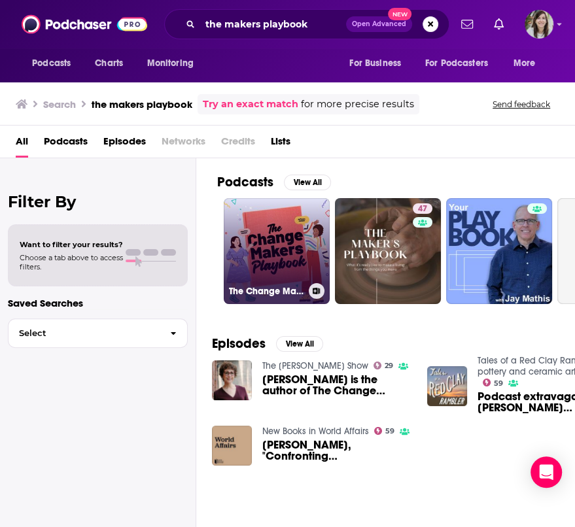
click at [267, 236] on link "The Change Makers Playbook" at bounding box center [277, 251] width 106 height 106
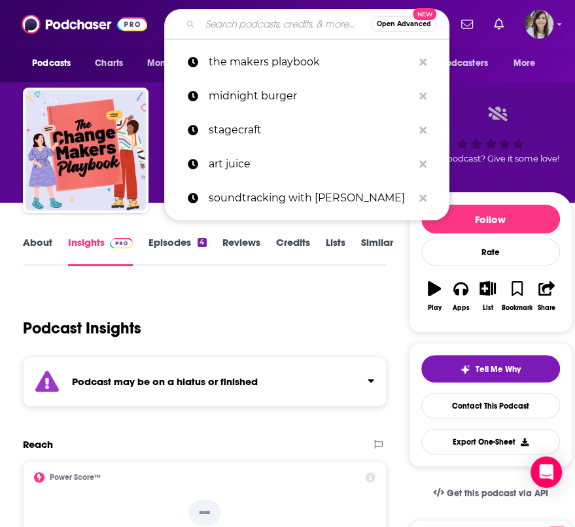
click at [233, 18] on input "Search podcasts, credits, & more..." at bounding box center [285, 24] width 171 height 21
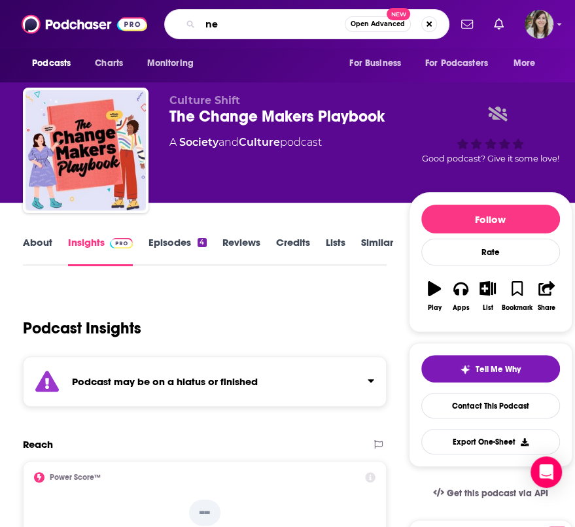
type input "n"
type input "unleash your inner creative"
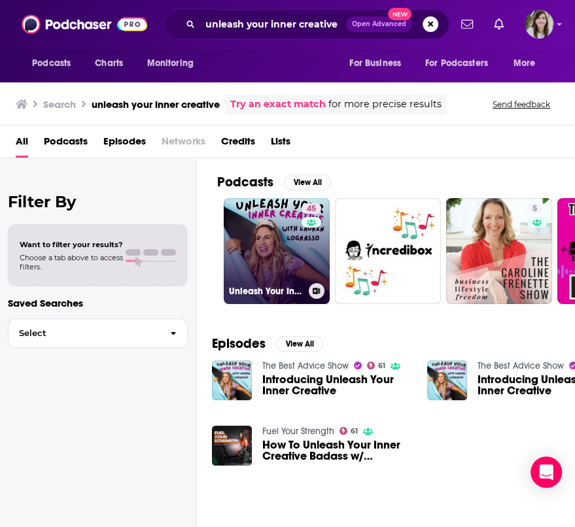
click at [262, 252] on link "45 Unleash Your Inner Creative with [PERSON_NAME] (A Creativity Podcast)" at bounding box center [277, 251] width 106 height 106
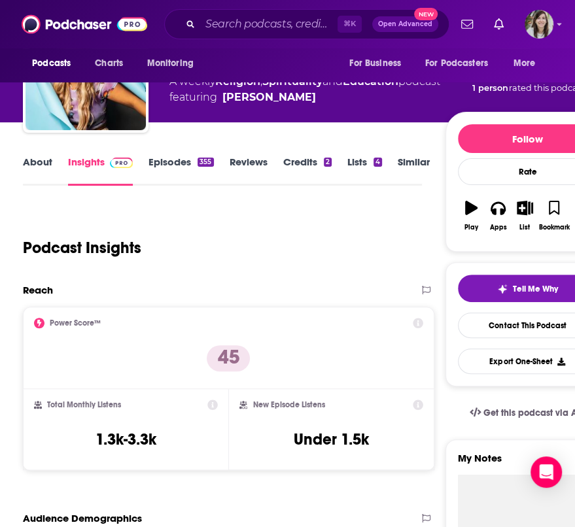
scroll to position [172, 0]
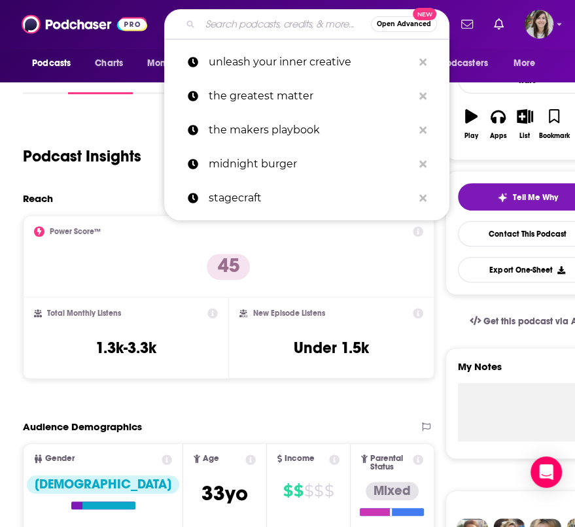
click at [241, 15] on input "Search podcasts, credits, & more..." at bounding box center [285, 24] width 171 height 21
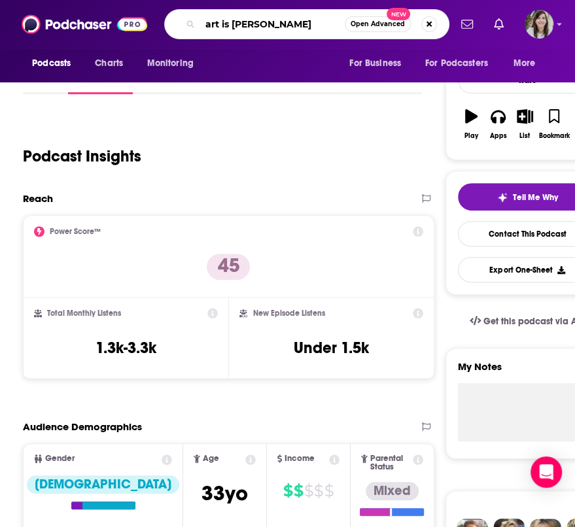
type input "art is change"
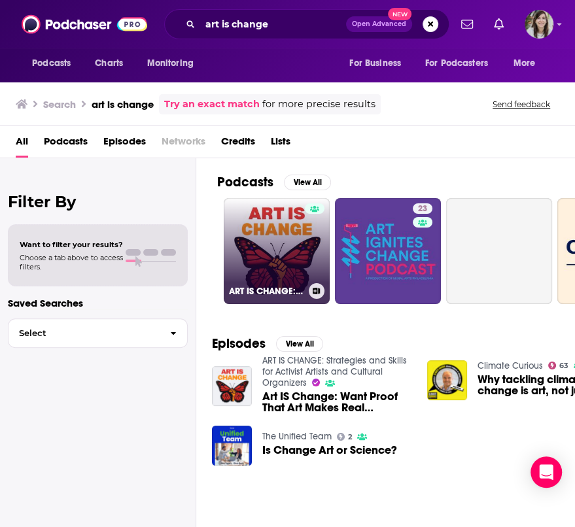
click at [245, 218] on link "ART IS CHANGE: Strategies and Skills for Activist Artists and Cultural Organize…" at bounding box center [277, 251] width 106 height 106
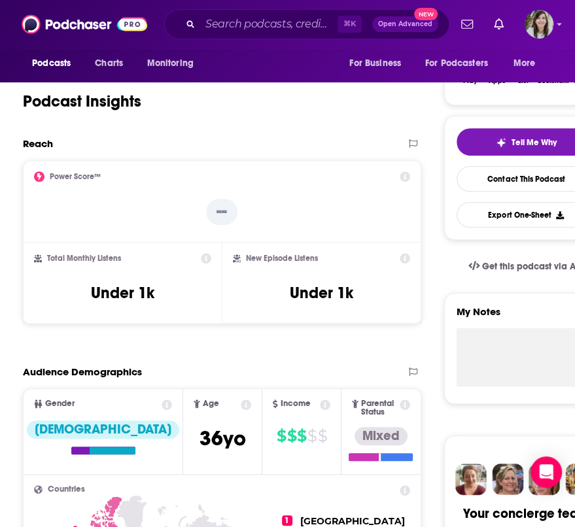
scroll to position [101, 0]
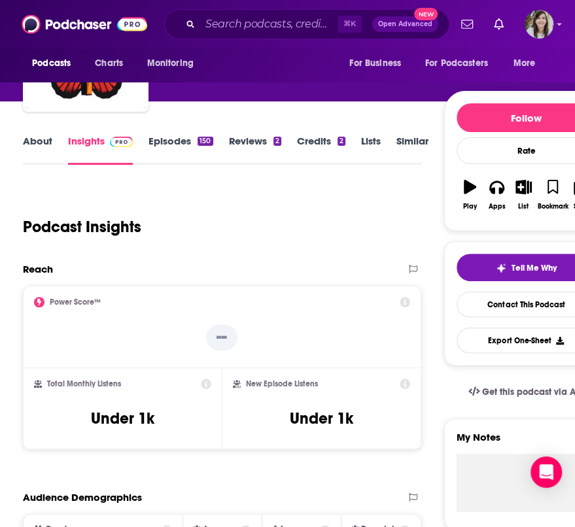
click at [47, 143] on link "About" at bounding box center [37, 150] width 29 height 30
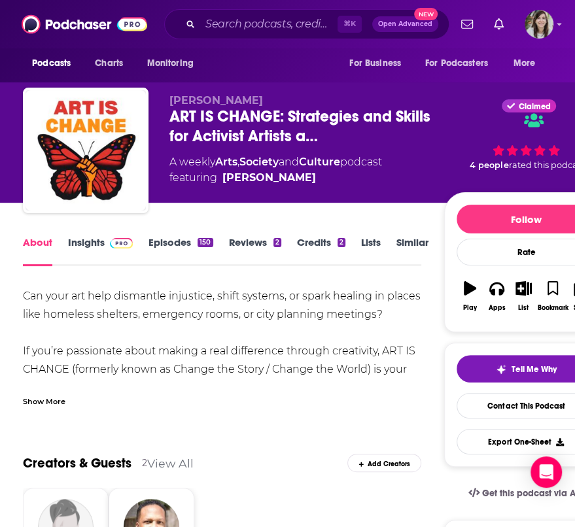
click at [51, 399] on div "Show More" at bounding box center [44, 400] width 43 height 12
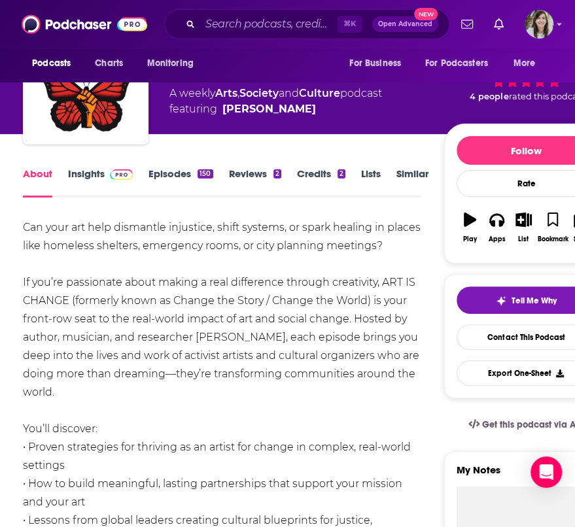
scroll to position [67, 0]
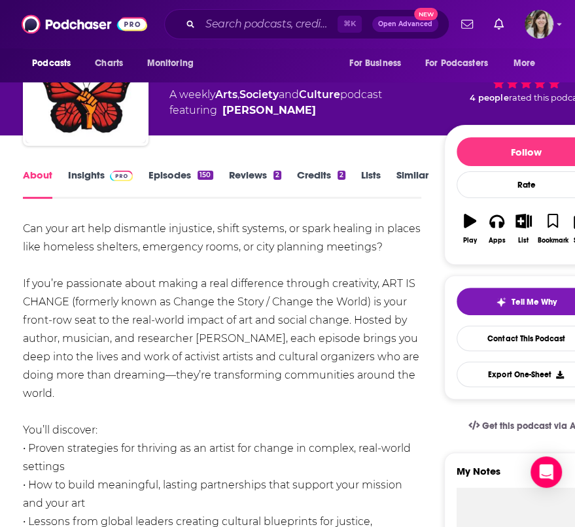
click at [84, 167] on div "About Insights Episodes 150 Reviews 2 Credits 2 Lists Similar" at bounding box center [222, 183] width 398 height 32
click at [86, 176] on link "Insights" at bounding box center [100, 184] width 65 height 30
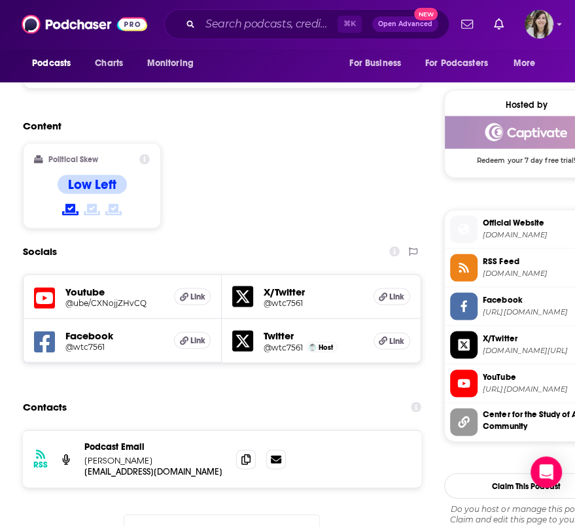
scroll to position [1074, 0]
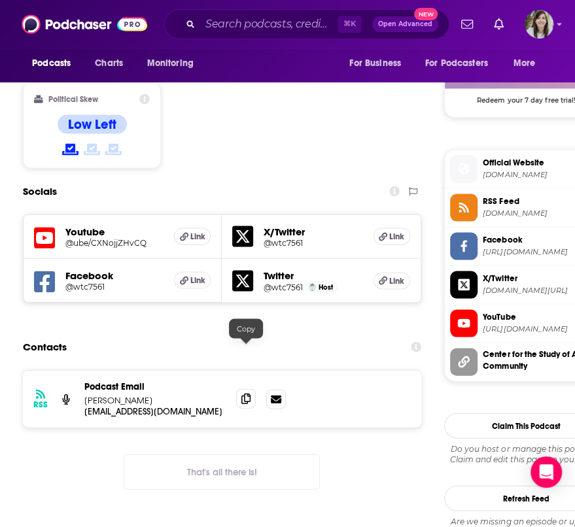
click at [245, 393] on icon at bounding box center [245, 398] width 9 height 10
click at [229, 20] on input "Search podcasts, credits, & more..." at bounding box center [268, 24] width 137 height 21
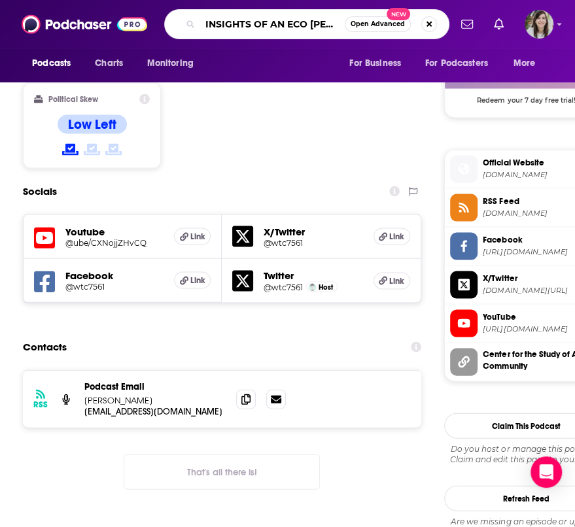
type input "INSIGHTS OF AN ECO ARTIST"
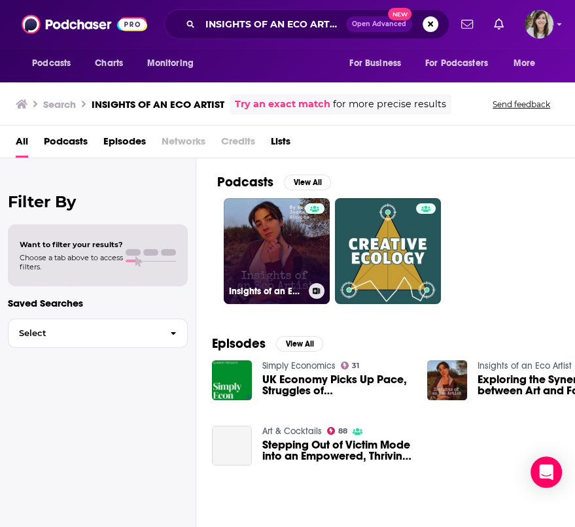
click at [253, 229] on link "Insights of an Eco Artist" at bounding box center [277, 251] width 106 height 106
